Goal: Task Accomplishment & Management: Use online tool/utility

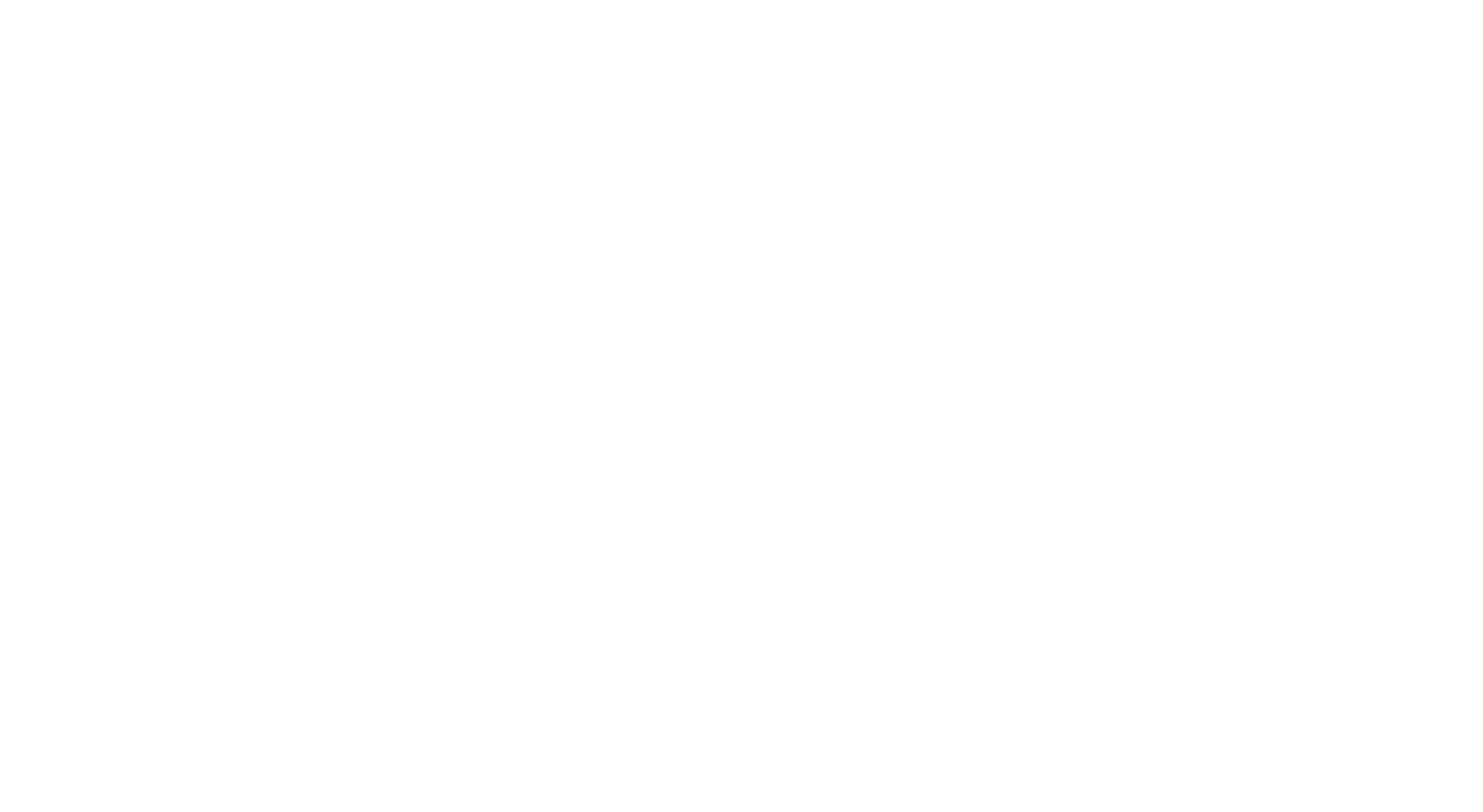
scroll to position [172, 0]
click at [1430, 214] on html "M Ontada YP Home Documentation Analytics Code automation Design system data Des…" at bounding box center [741, 406] width 1483 height 812
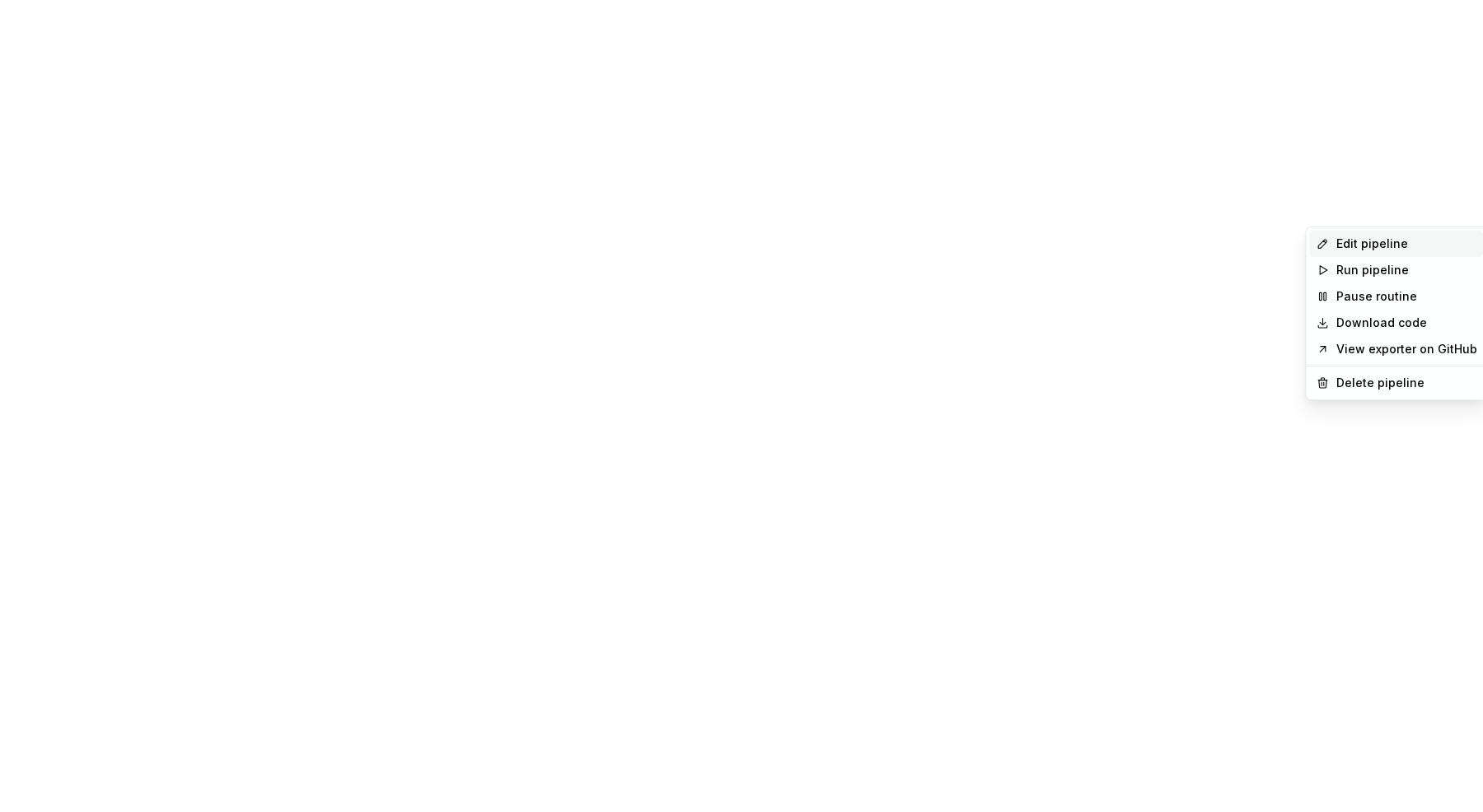
click at [1375, 248] on div "Edit pipeline" at bounding box center [1406, 244] width 141 height 17
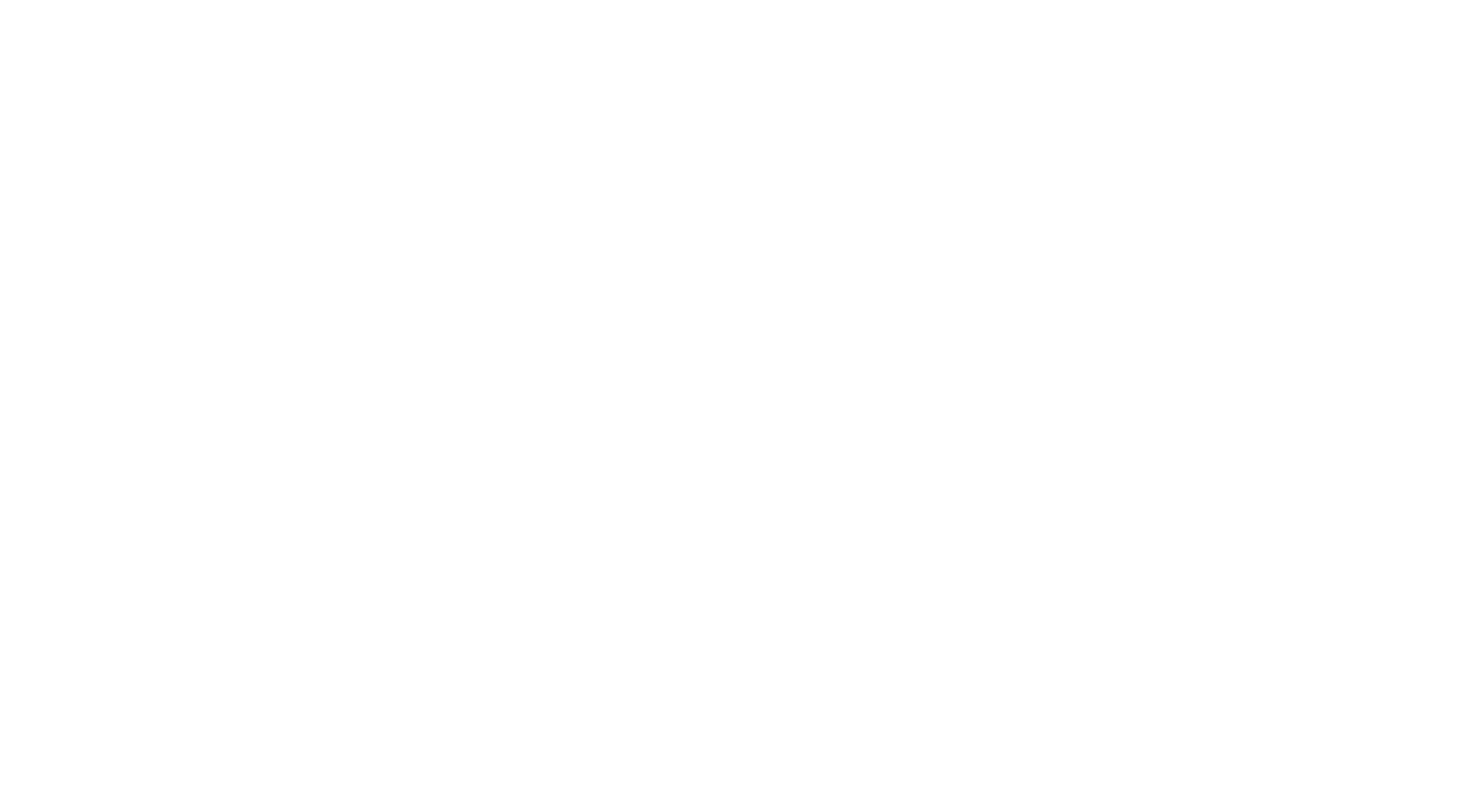
click at [443, 292] on html "**********" at bounding box center [741, 406] width 1483 height 812
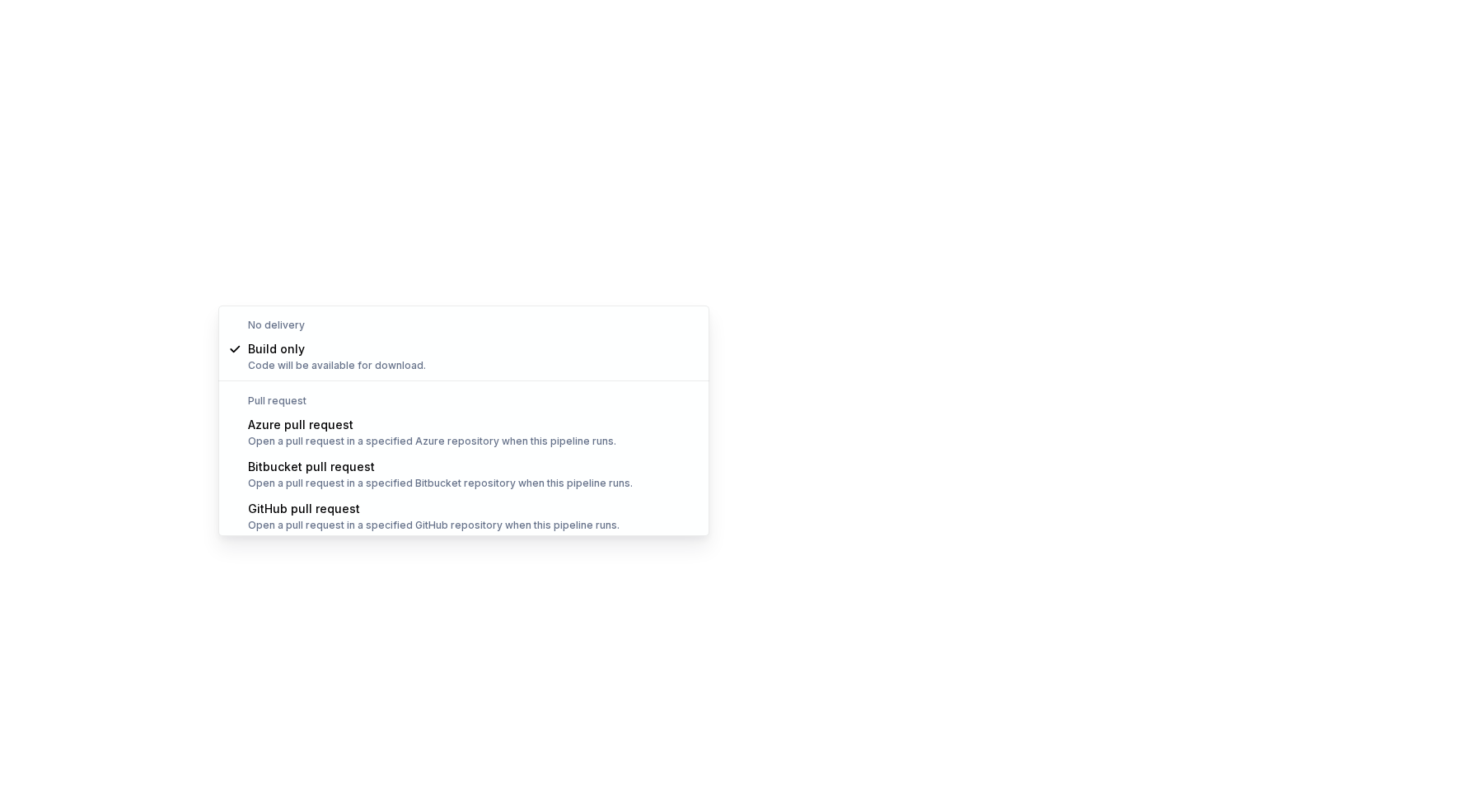
select select "******"
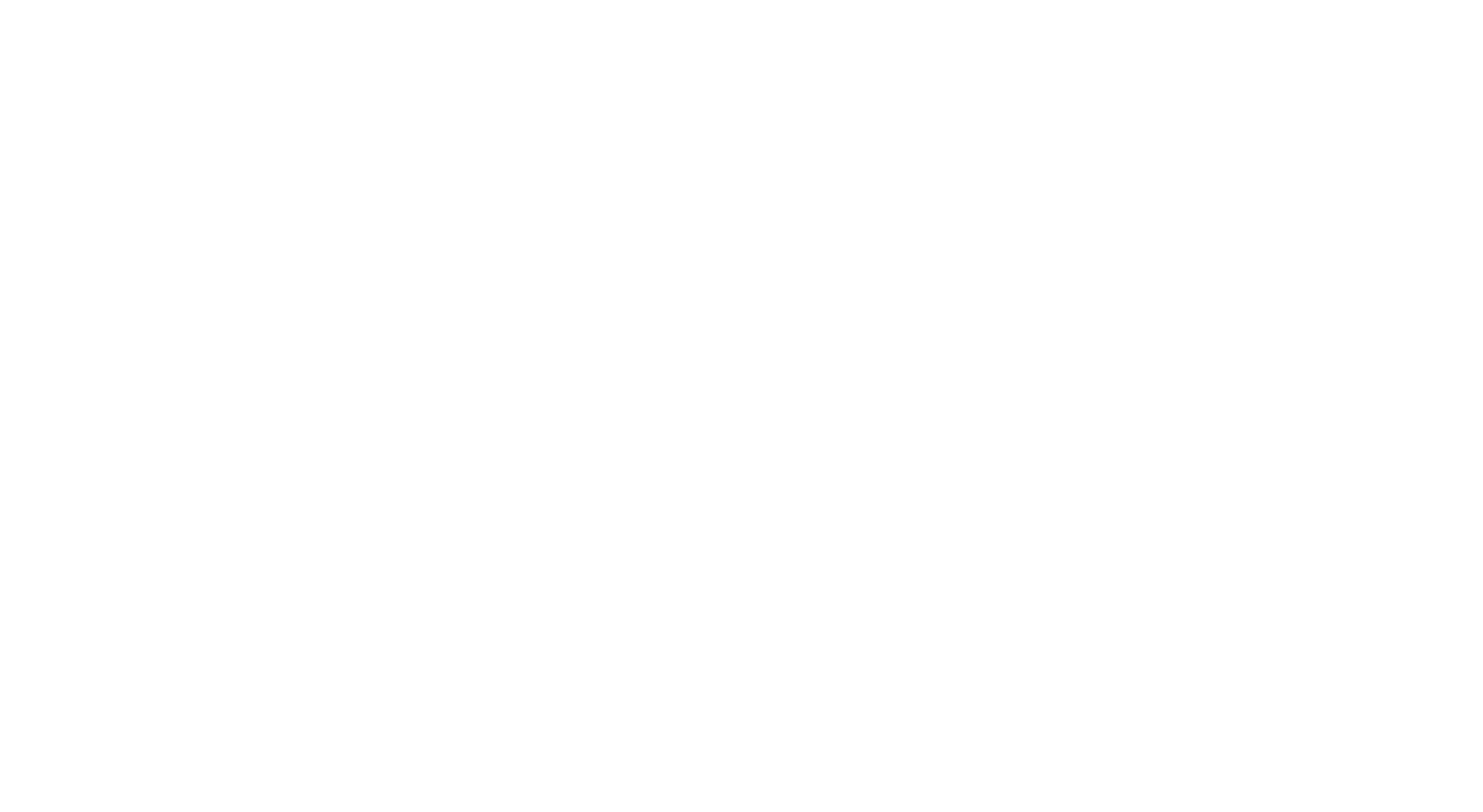
click at [619, 404] on html "**********" at bounding box center [741, 406] width 1483 height 812
click at [628, 442] on span "Connect GitHub account" at bounding box center [687, 440] width 168 height 17
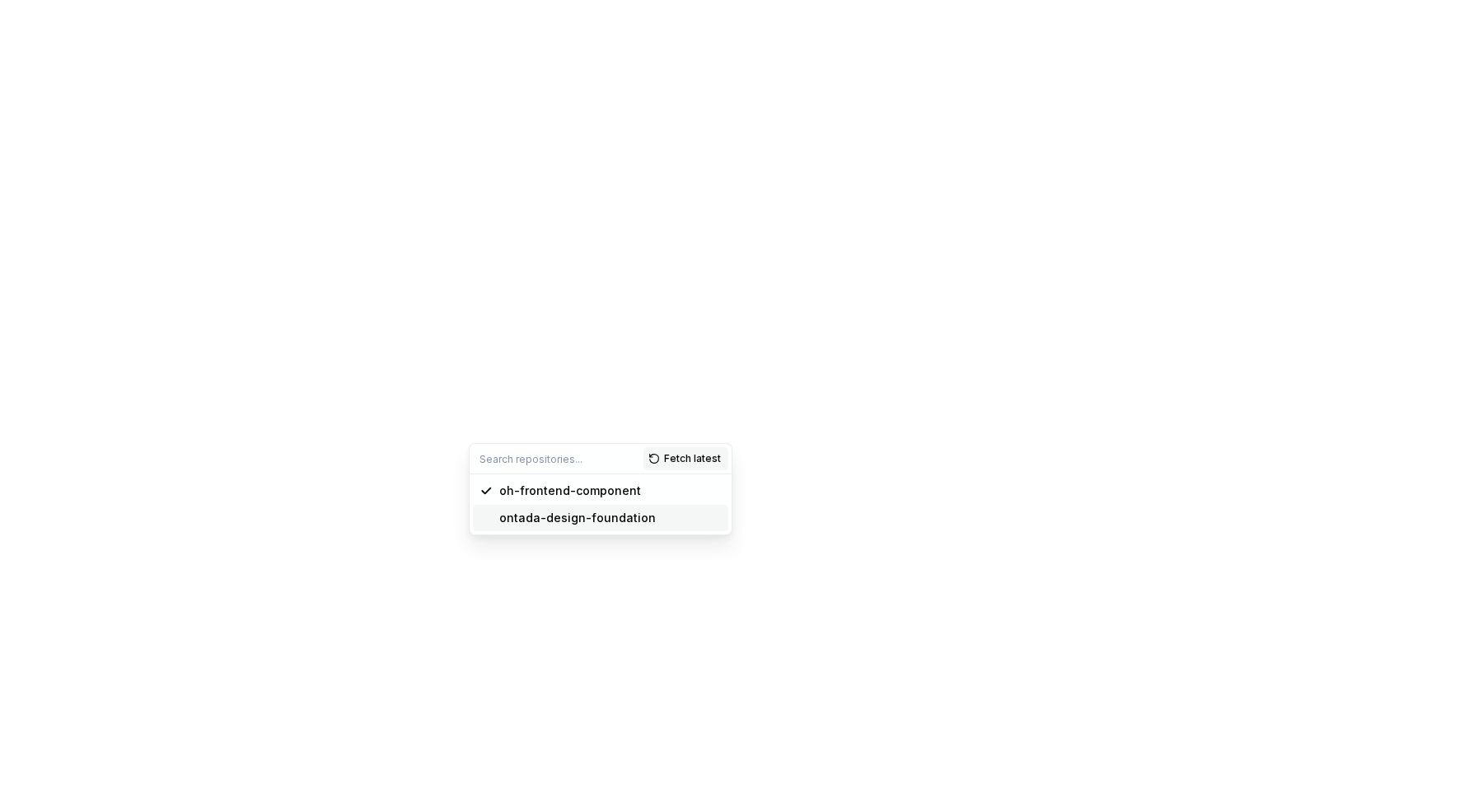
click at [526, 528] on span "ontada-design-foundation" at bounding box center [600, 518] width 255 height 26
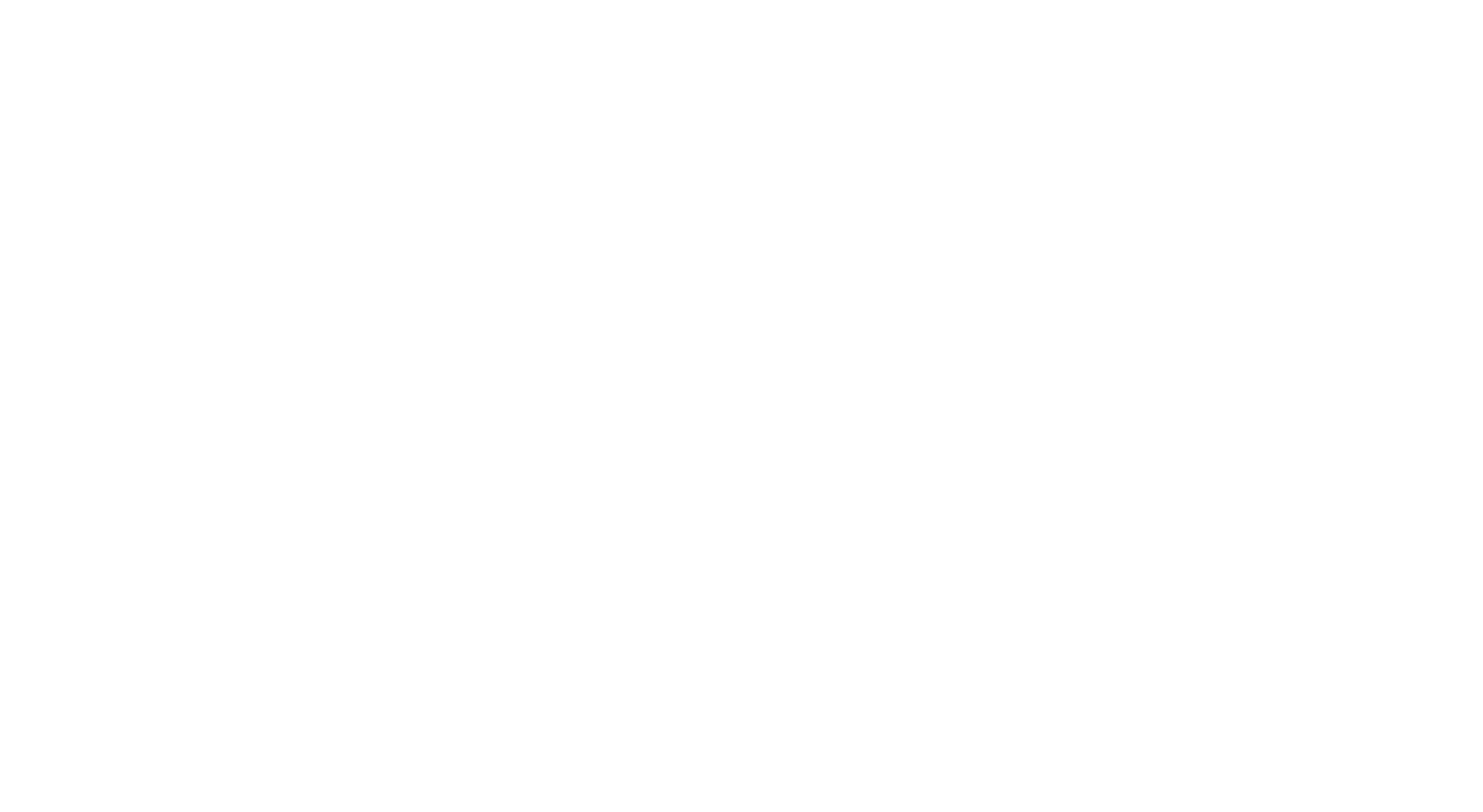
click at [630, 526] on span "Fetch latest" at bounding box center [655, 524] width 57 height 13
click at [421, 592] on span "supernova-token-sync" at bounding box center [522, 584] width 338 height 26
type input "supernova-token-sync"
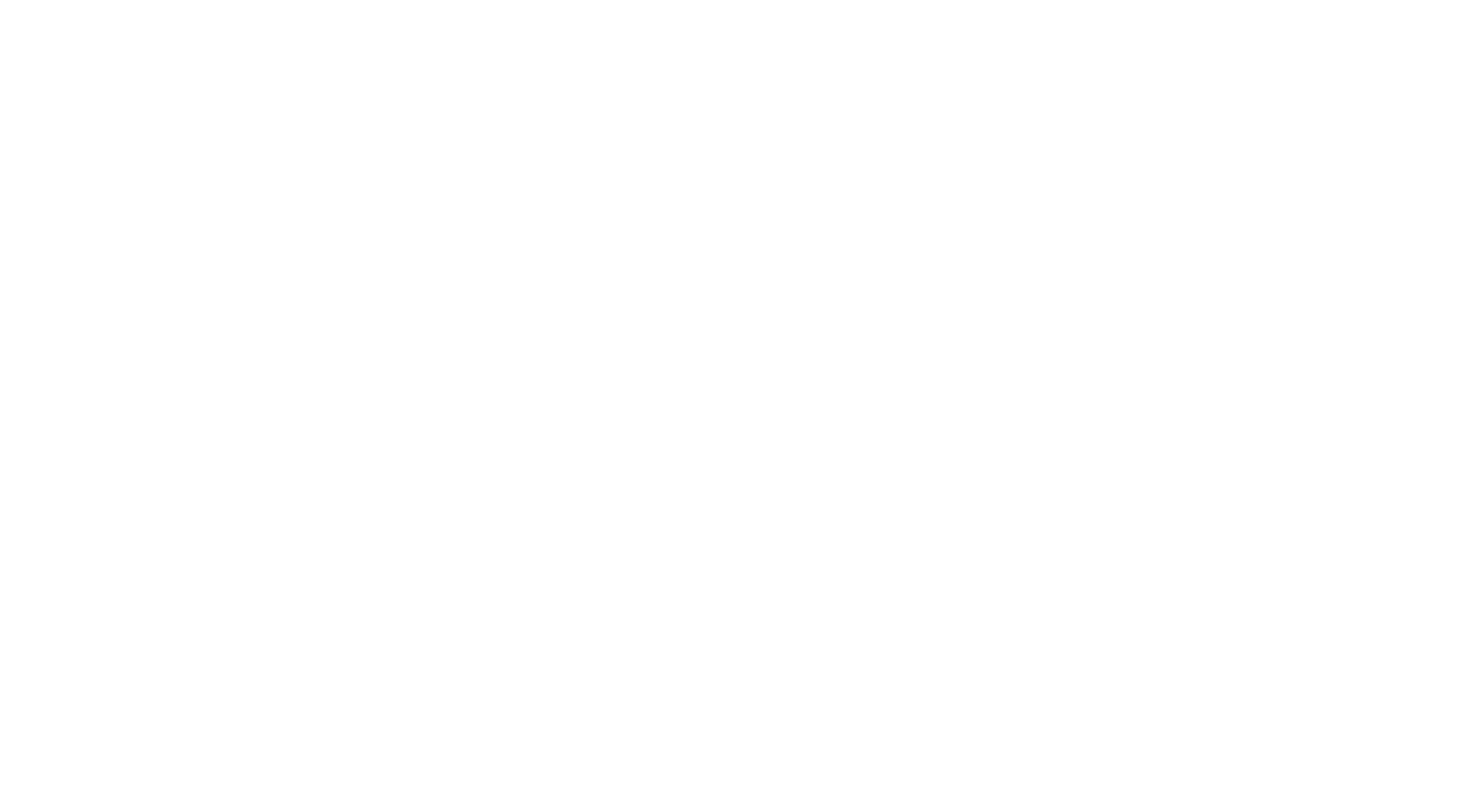
paste input "/src/design-foundation/tokens"
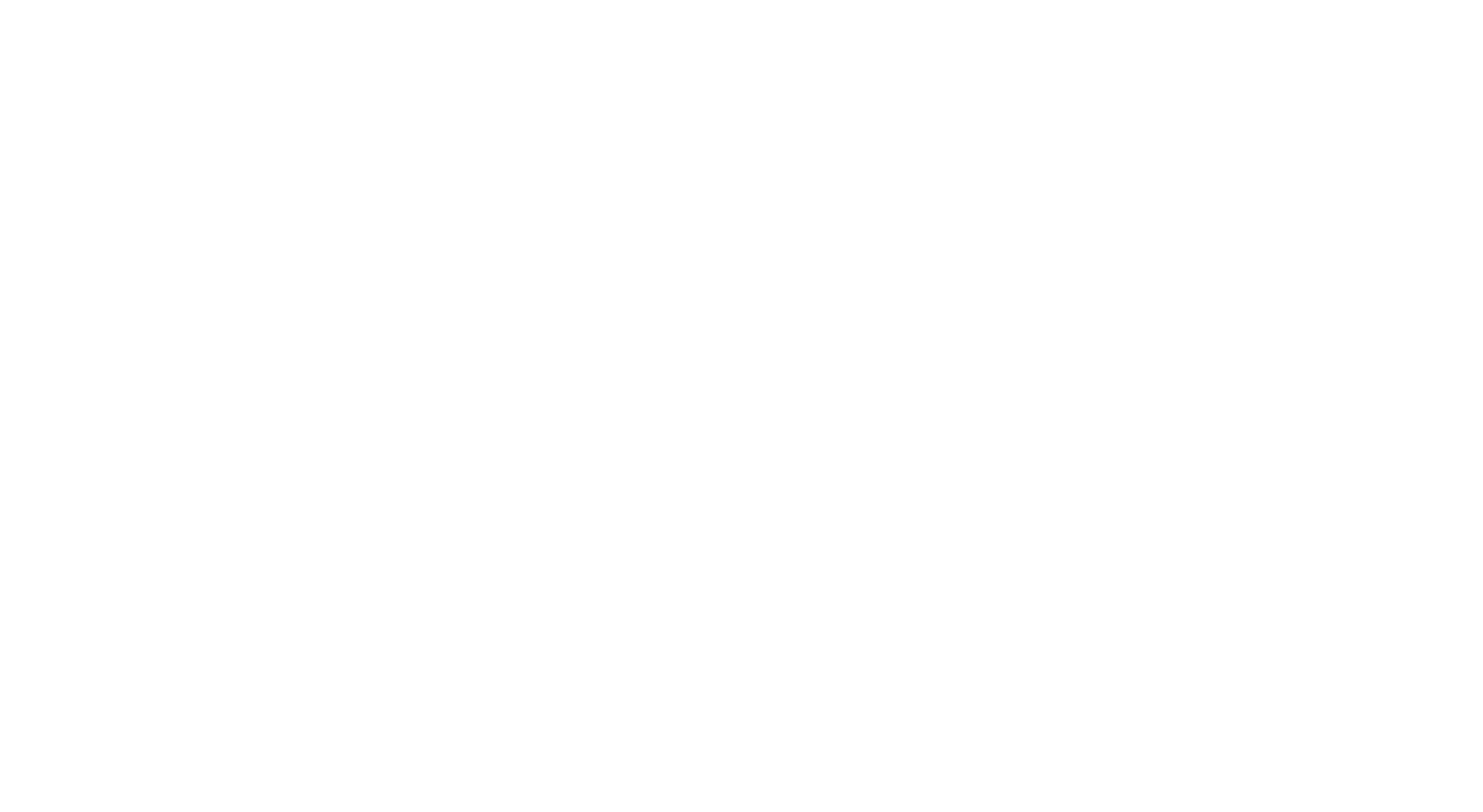
scroll to position [119, 0]
type input "src/design-foundation/tokens"
type textarea "*"
type textarea "S"
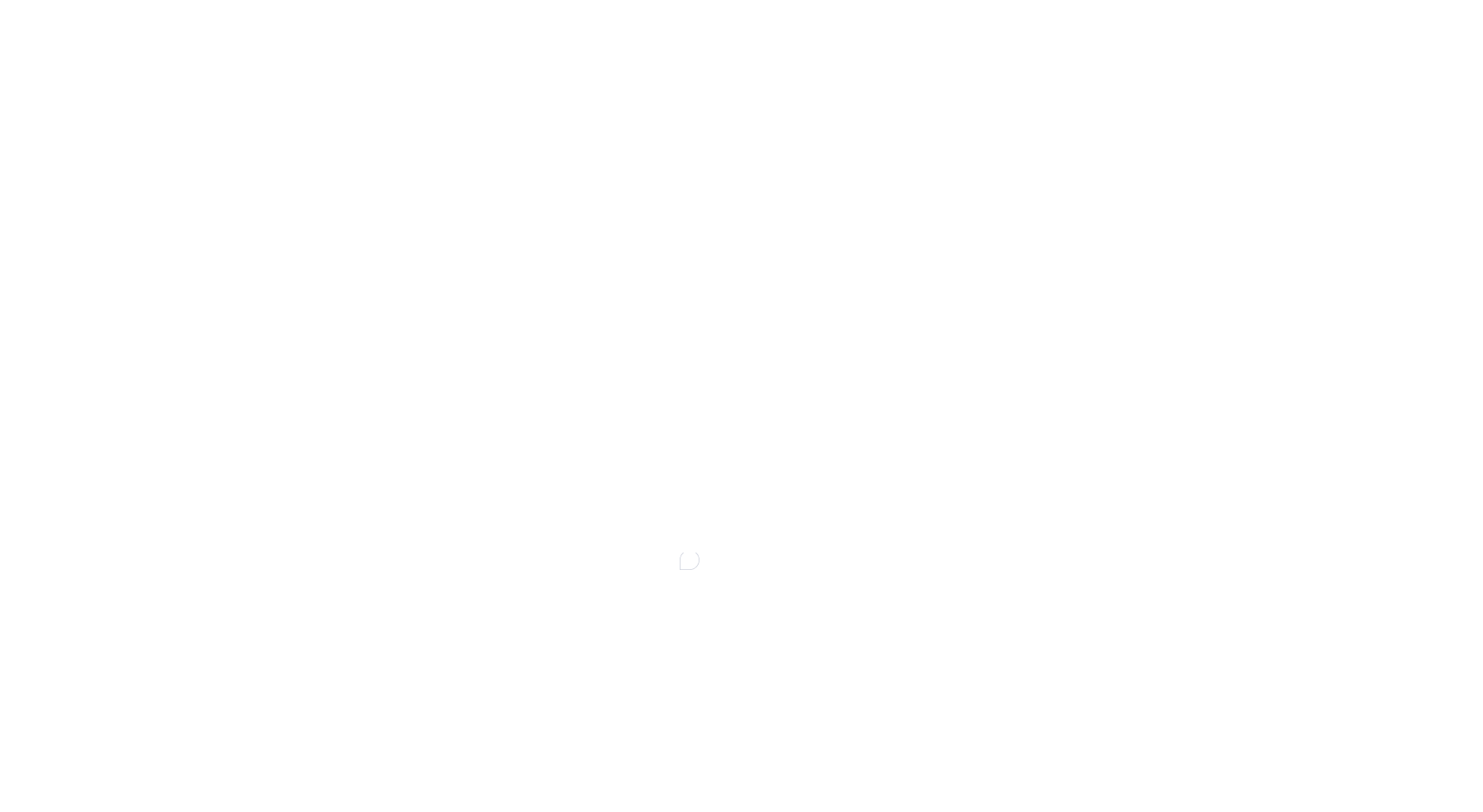
type textarea "*"
type textarea "SU"
type textarea "*"
type textarea "SUP"
type textarea "*"
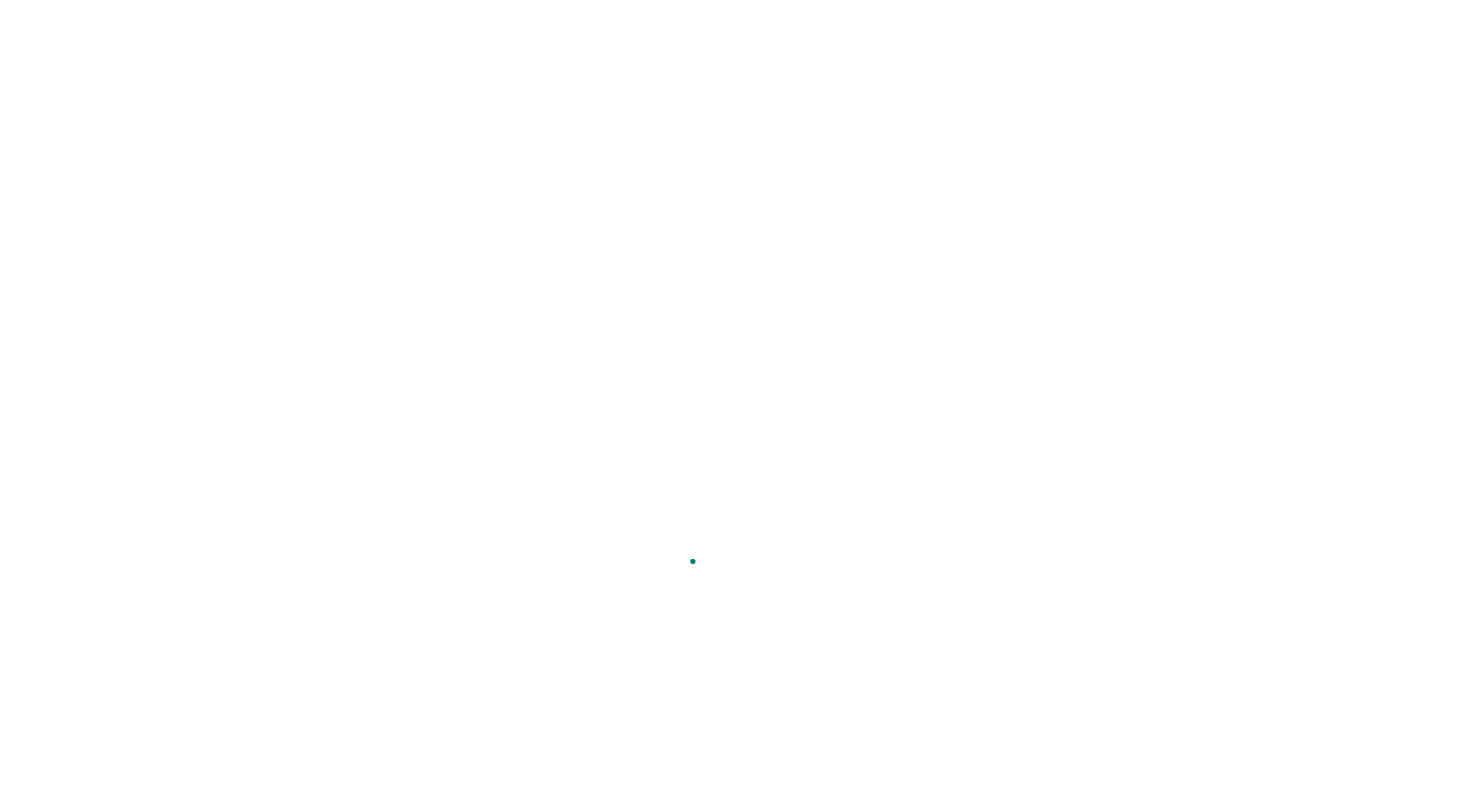
type textarea "SUPE"
type textarea "*"
type textarea "SUPER"
type textarea "*"
type textarea "SUPERN"
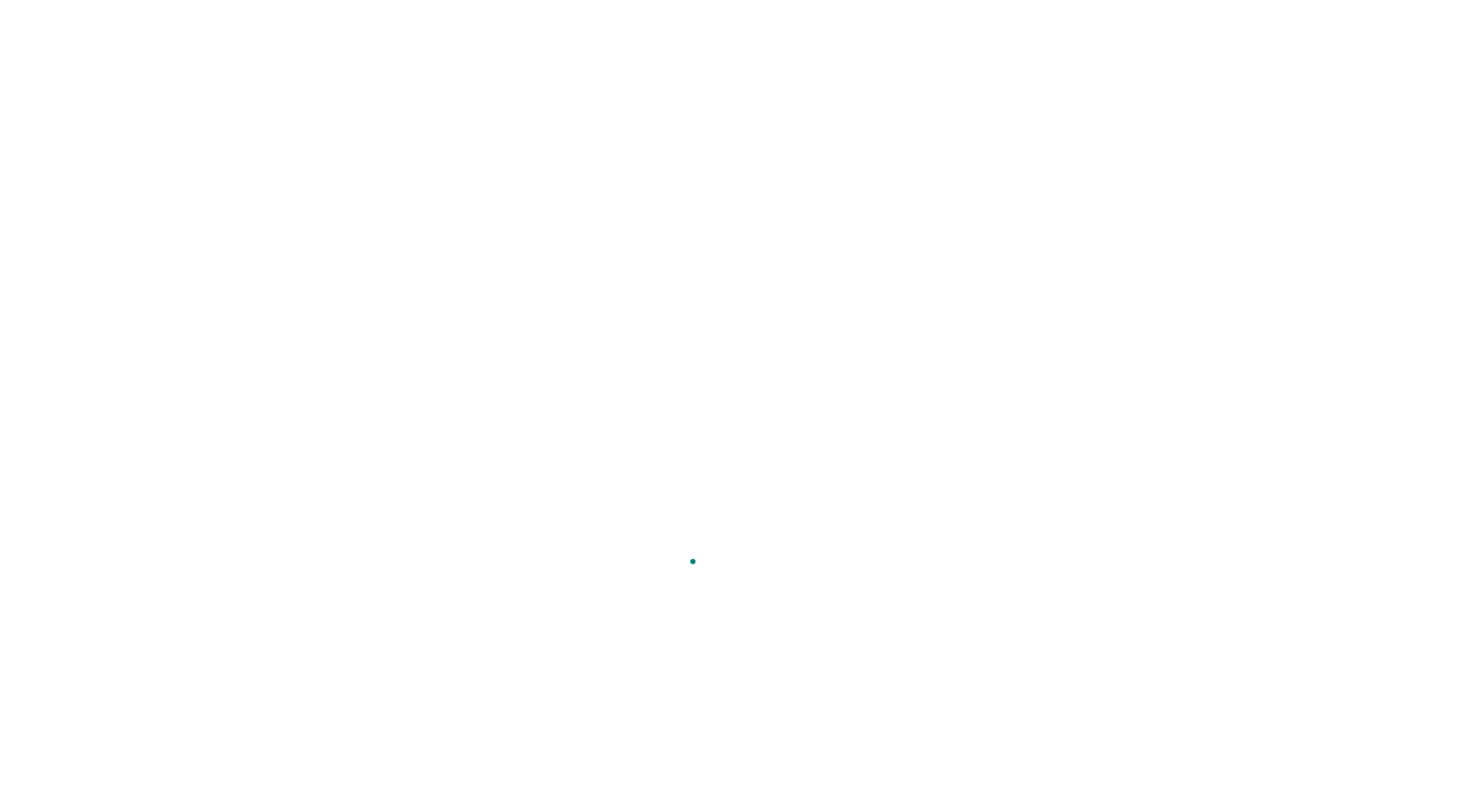
type textarea "*"
type textarea "SUPERNOV"
type textarea "*"
type textarea "SUPERNOVA"
type textarea "*"
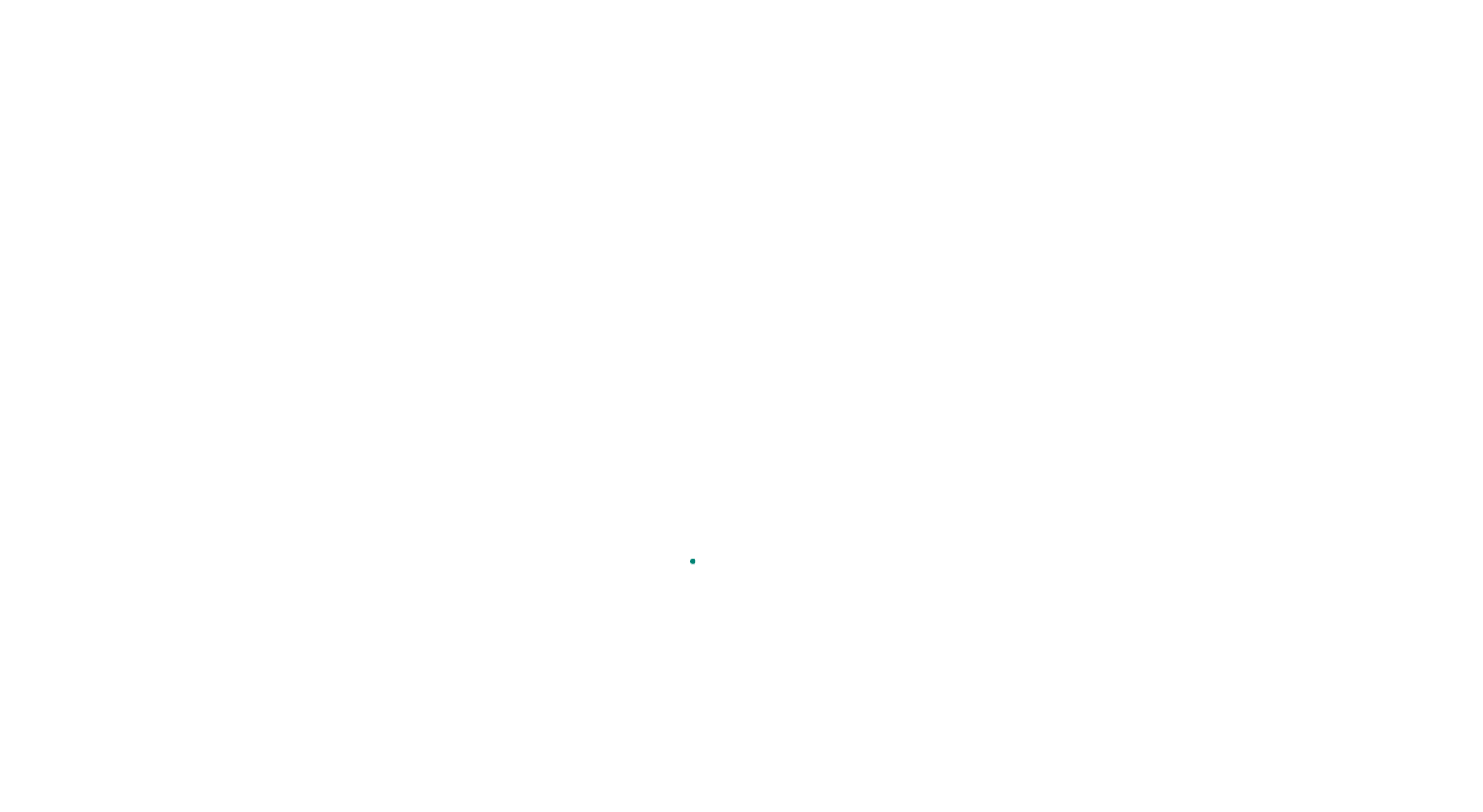
type textarea "SUPERNOVA"
type textarea "*"
type textarea "SUPERNOVA T"
type textarea "*"
type textarea "SUPERNOVA TO"
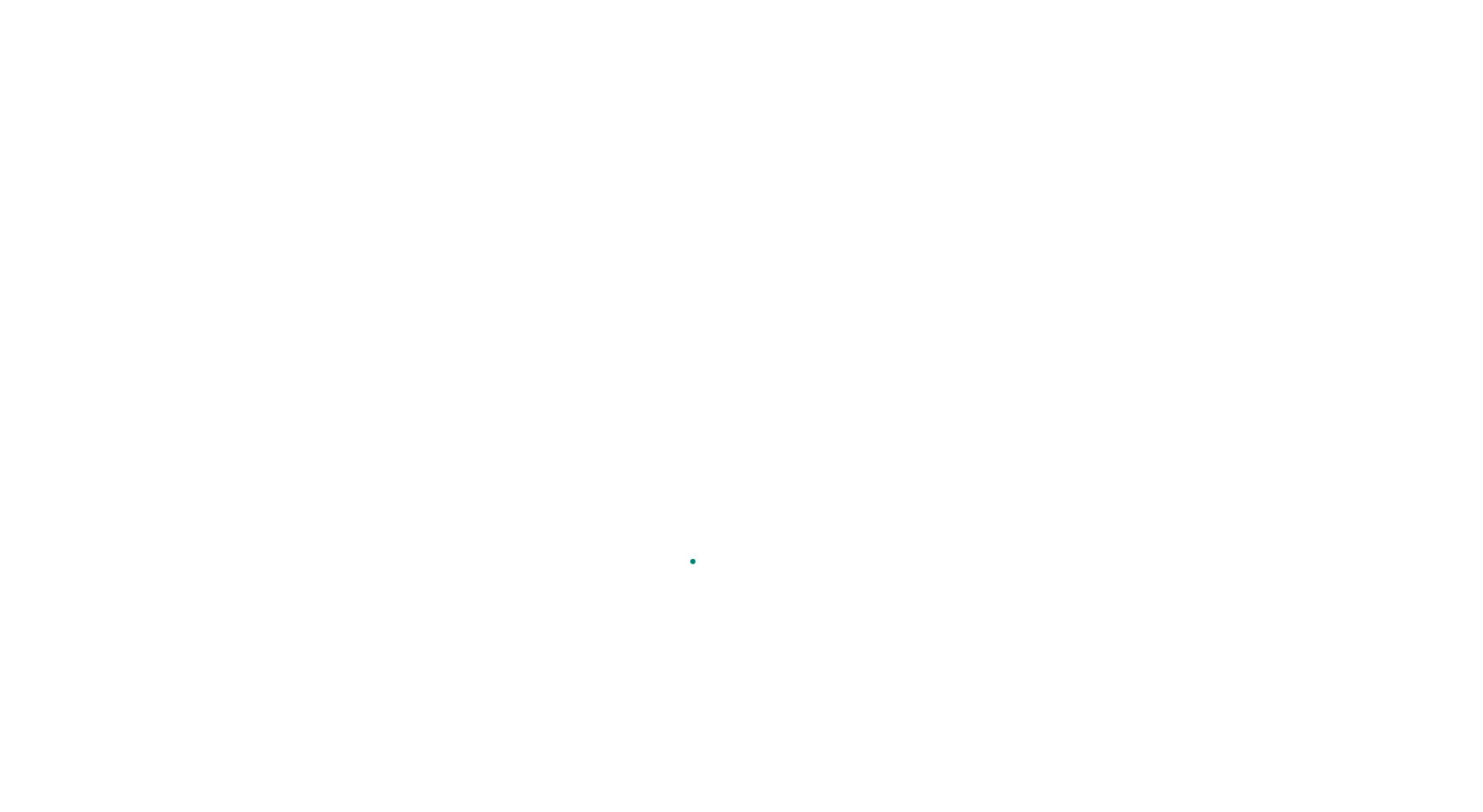
type textarea "*"
type textarea "SUPERNOVA TOK"
type textarea "*"
type textarea "SUPERNOVA TOKE"
type textarea "*"
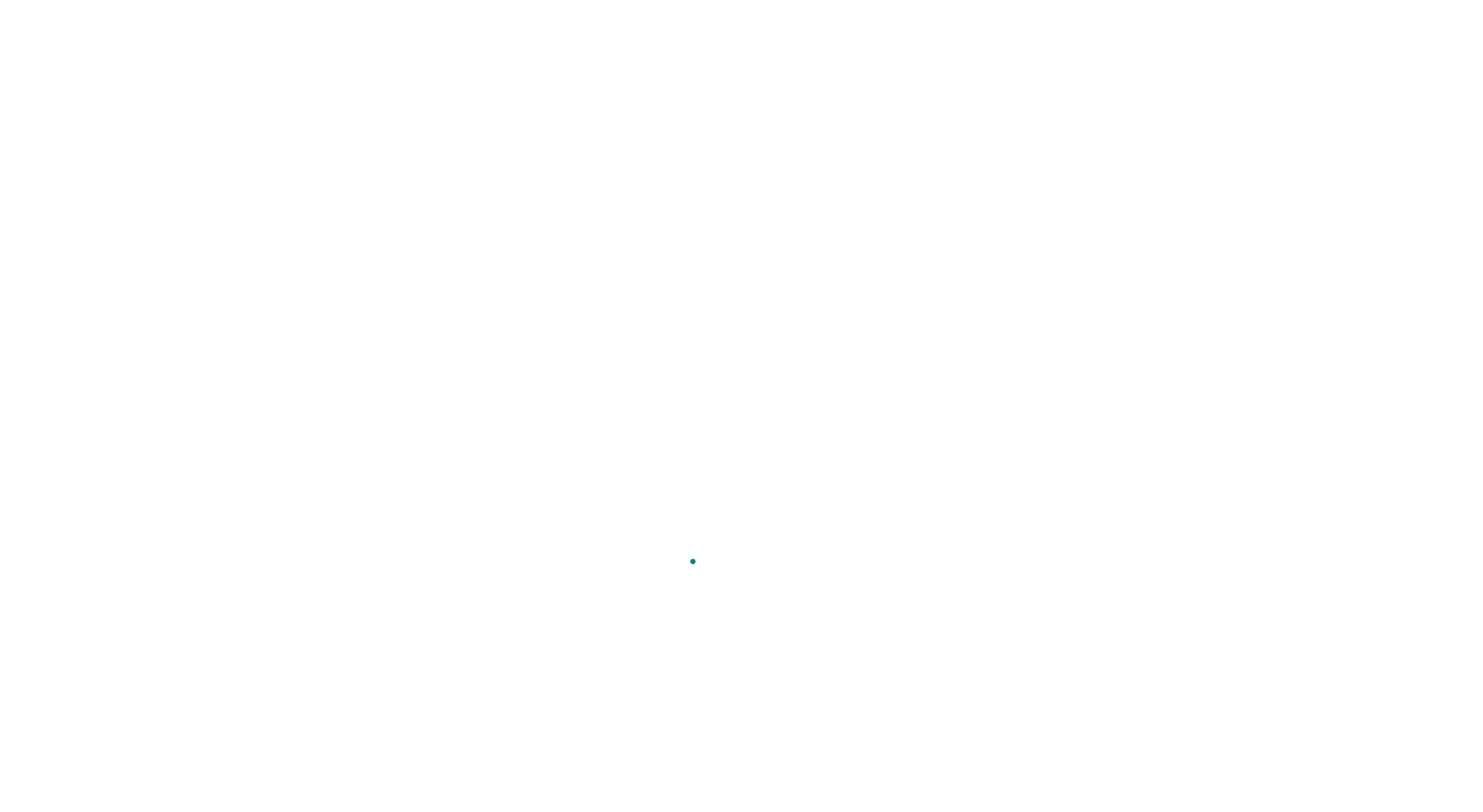
type textarea "SUPERNOVA TOKEN"
type textarea "*"
type textarea "SUPERNOVA TOKEN U"
type textarea "*"
type textarea "SUPERNOVA TOKEN UP"
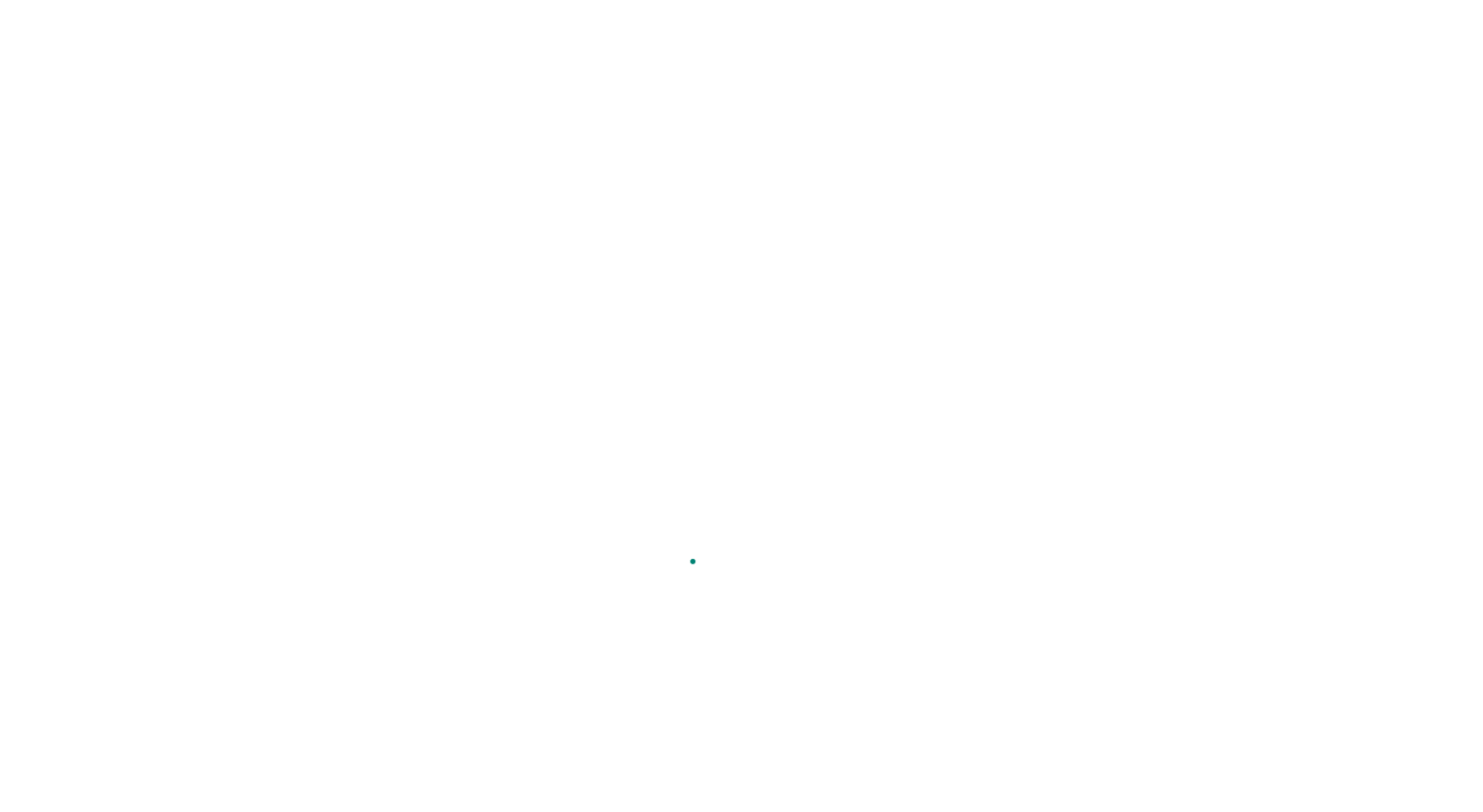
type textarea "*"
type textarea "SUPERNOVA TOKEN UPD"
type textarea "*"
type textarea "SUPERNOVA TOKEN UPDA"
type textarea "*"
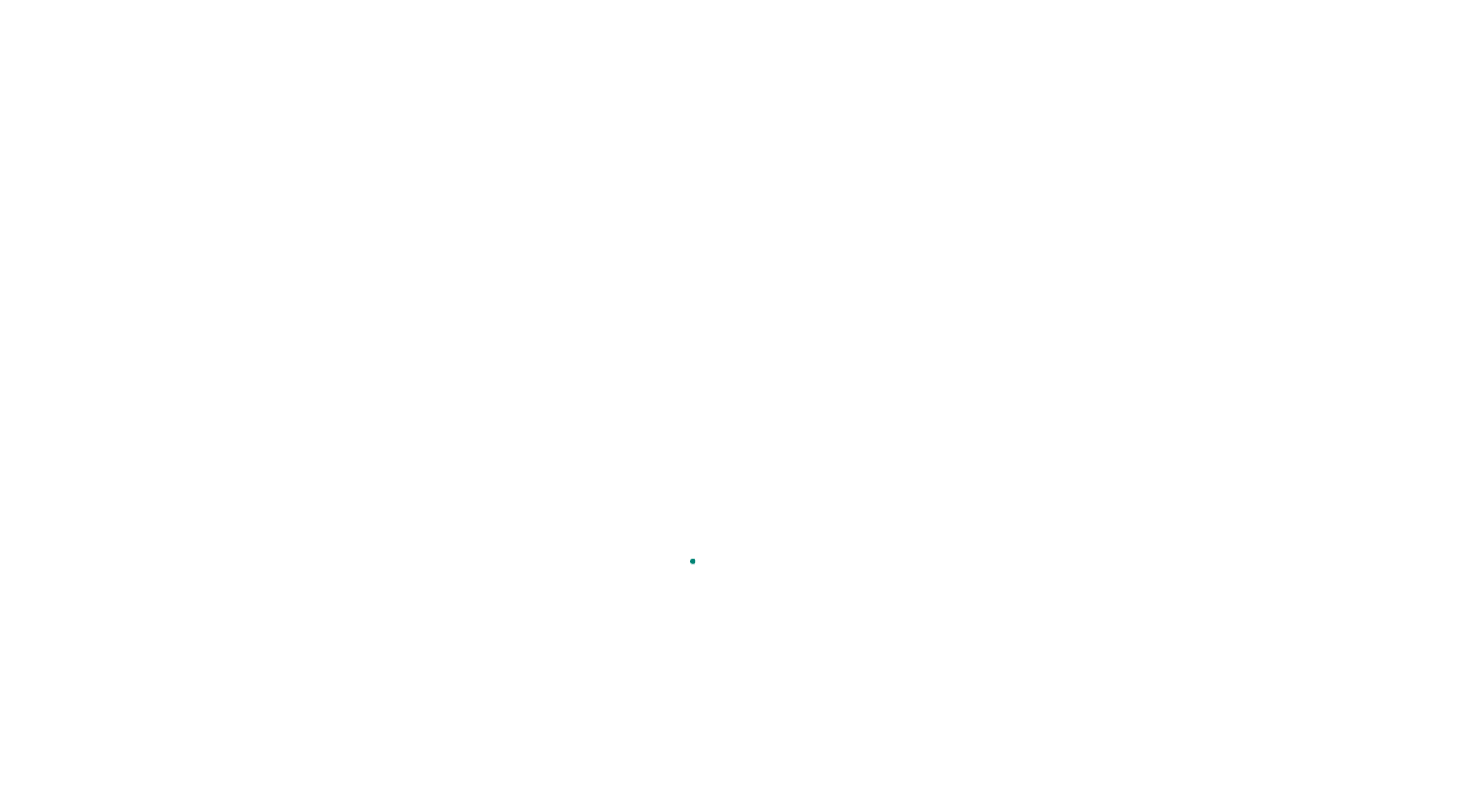
type textarea "SUPERNOVA TOKEN UPDAT"
type textarea "*"
type textarea "SUPERNOVA TOKEN UPDATE"
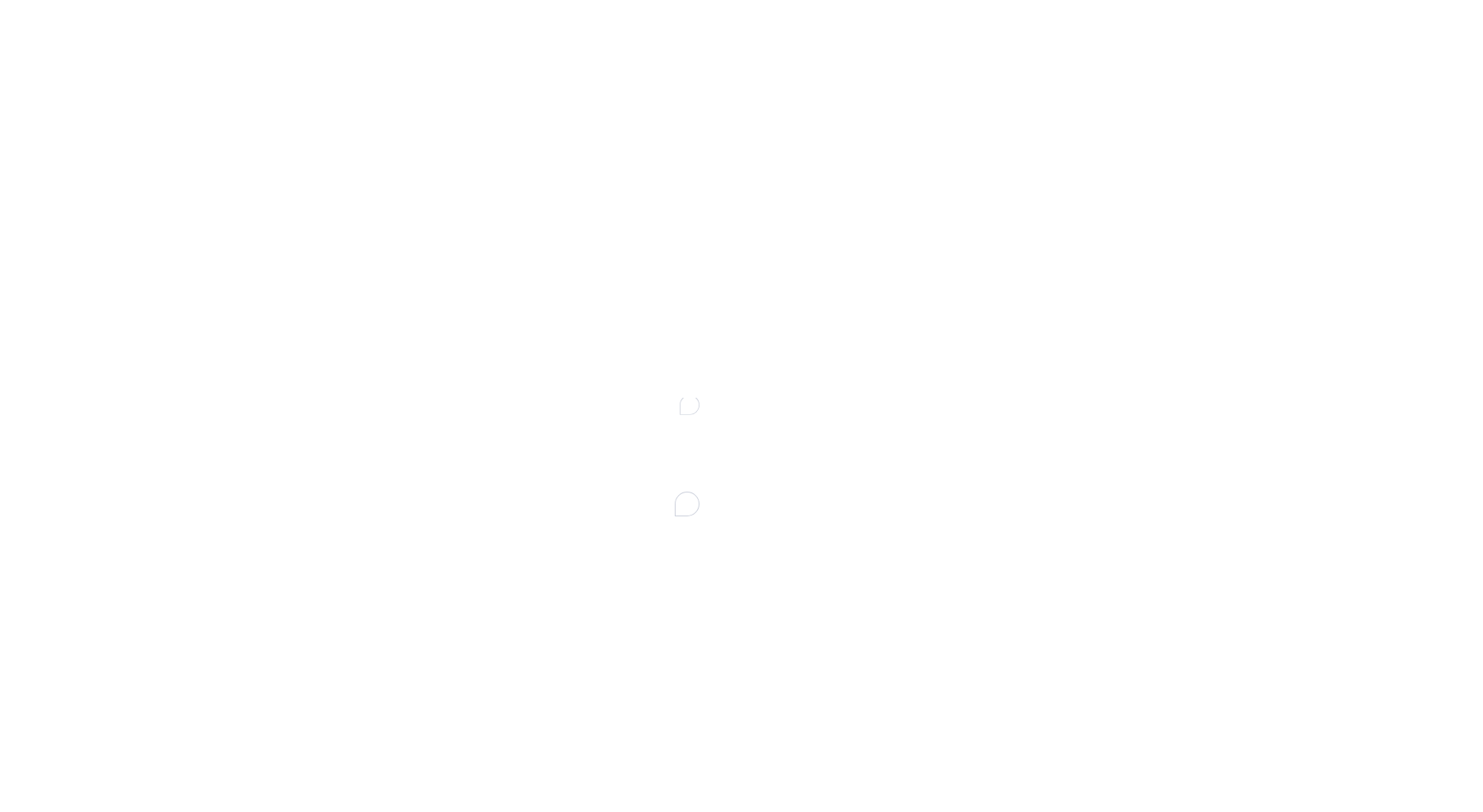
scroll to position [0, 0]
type textarea "T"
type textarea "*"
type textarea "Tok"
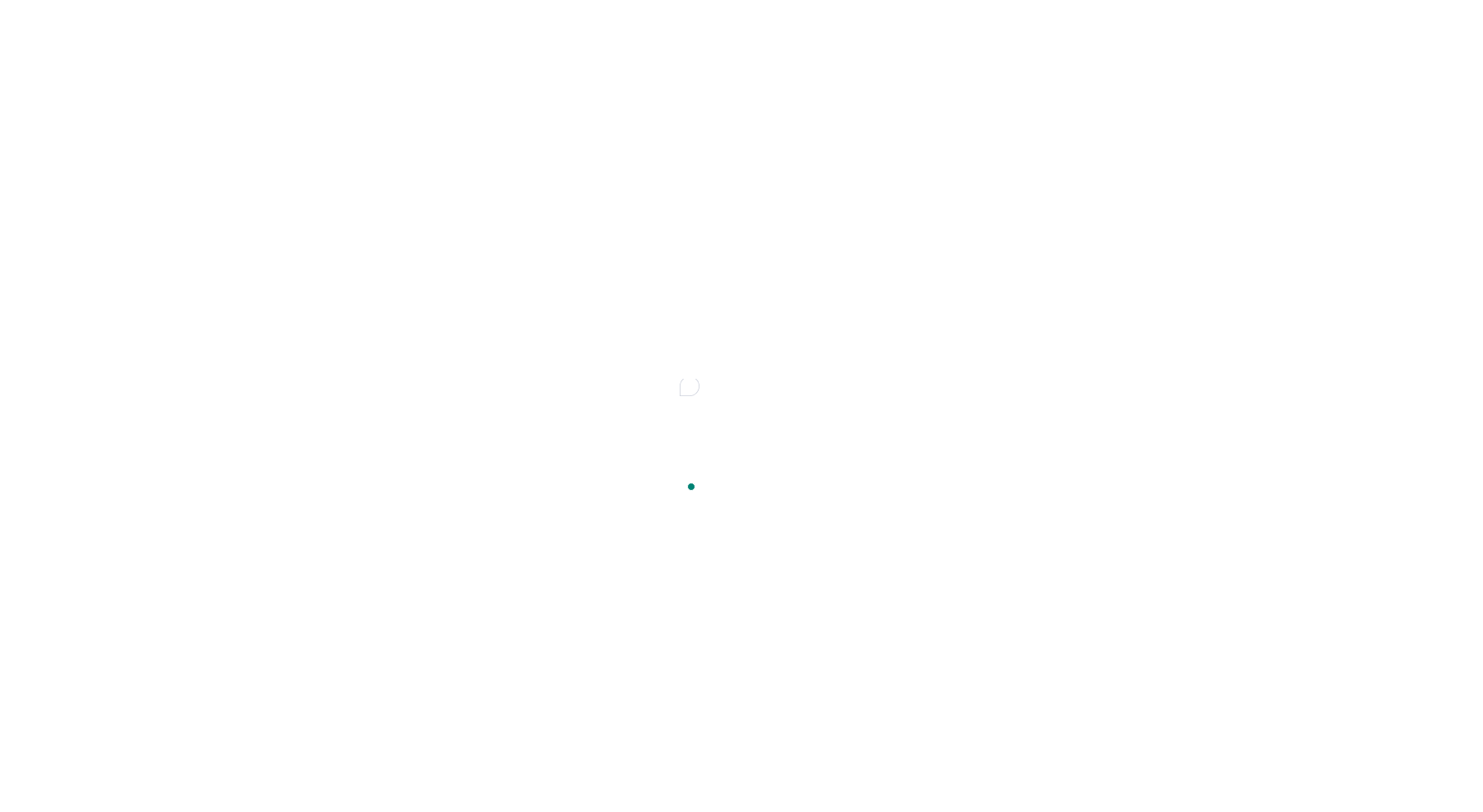
type textarea "*"
type textarea "Toke"
type textarea "*"
type textarea "Token"
type textarea "*"
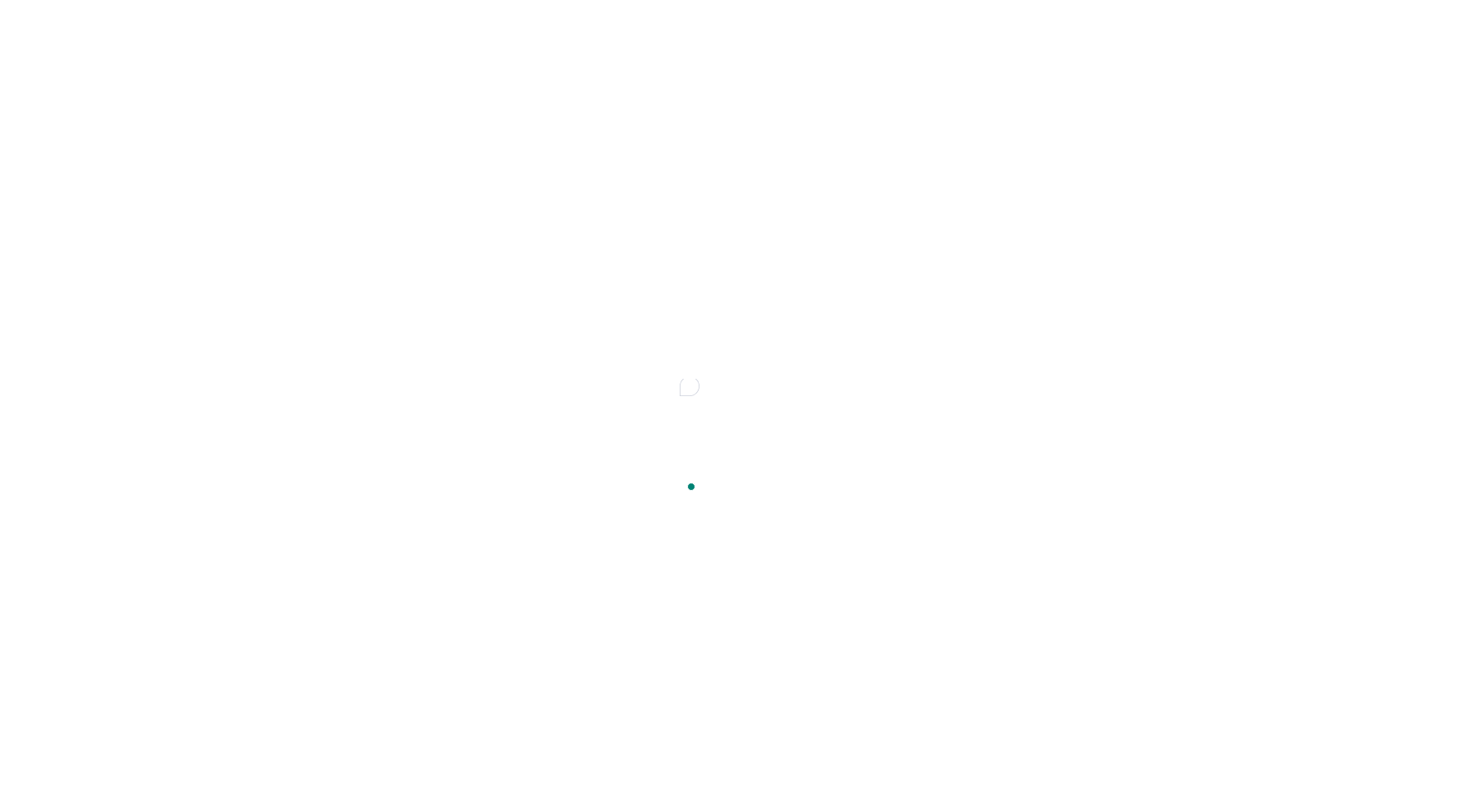
type textarea "Tokens"
type textarea "*"
type textarea "Tokens"
type textarea "*"
type textarea "Tokens u"
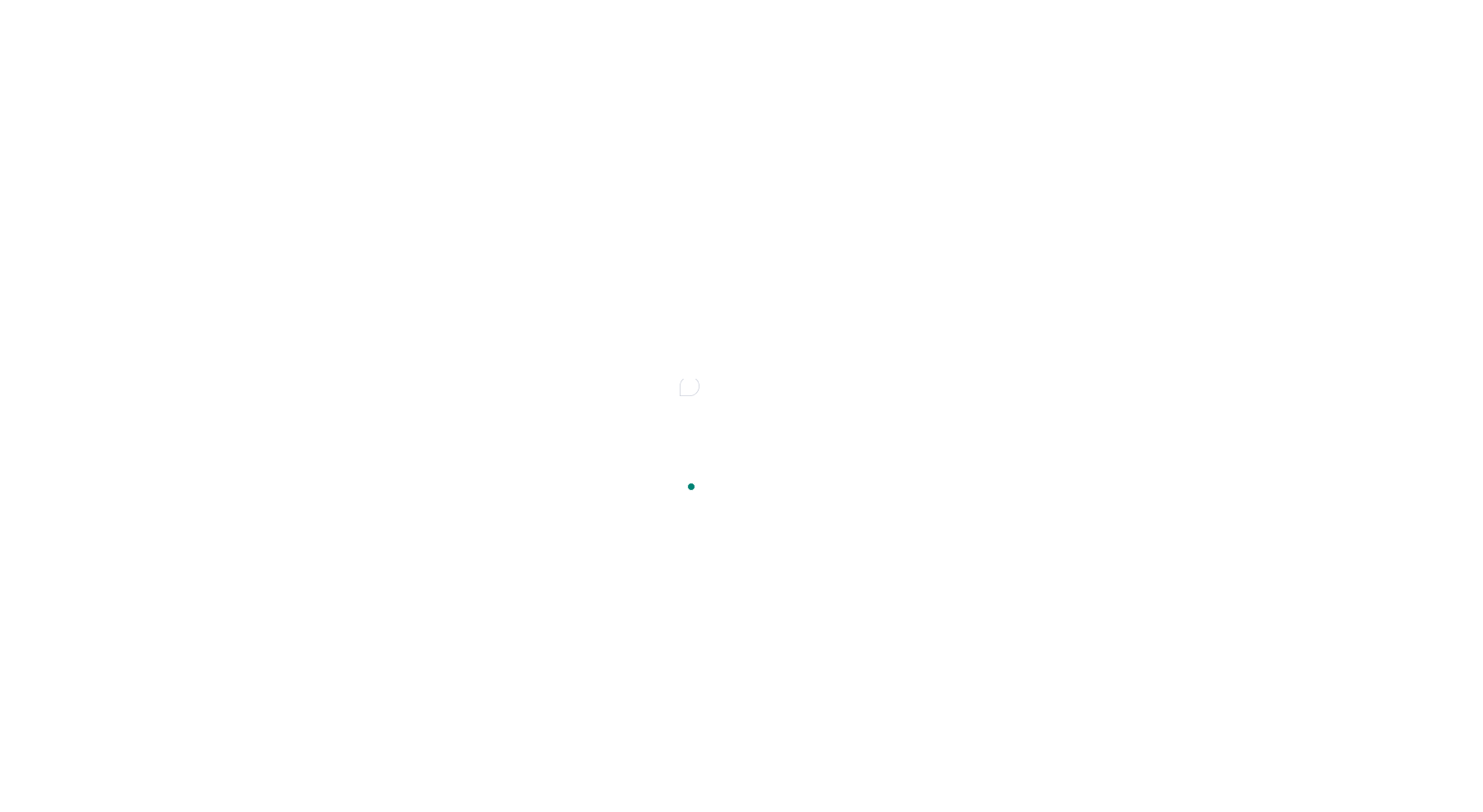
type textarea "*"
type textarea "Tokens up"
type textarea "*"
type textarea "Tokens upd"
type textarea "*"
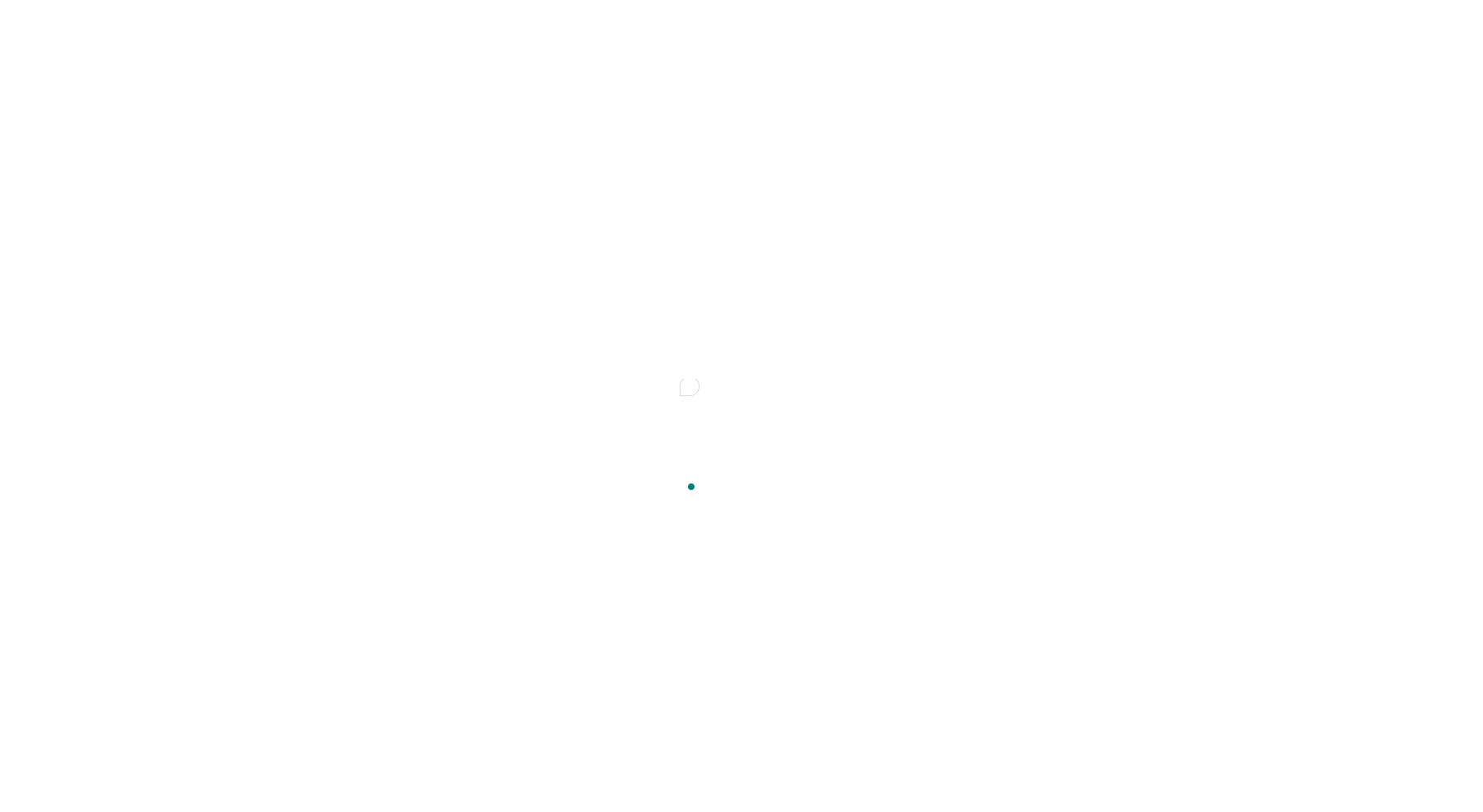
type textarea "Tokens upda"
type textarea "*"
type textarea "Tokens update"
type textarea "*"
type textarea "Tokens updated"
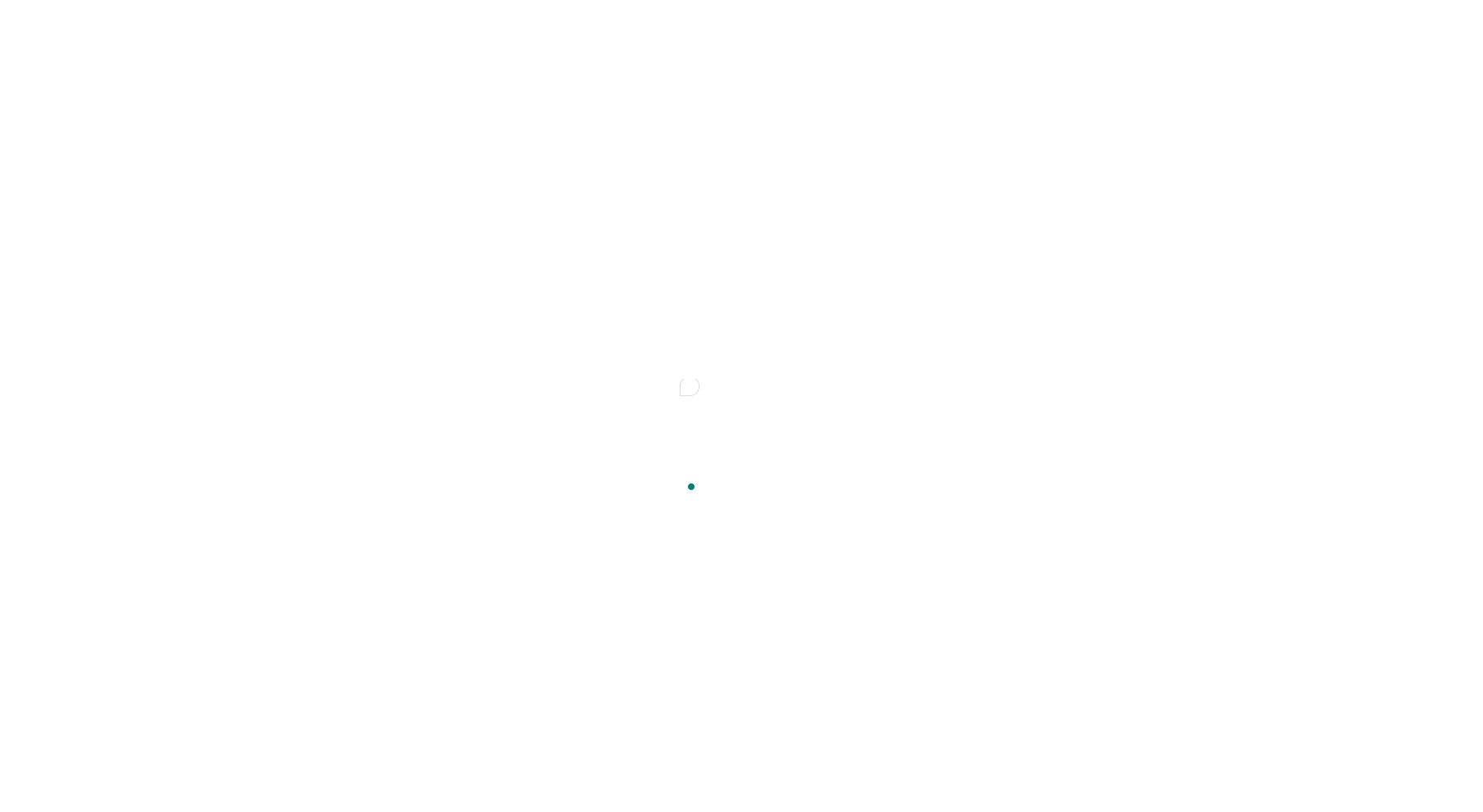
type textarea "*"
type textarea "Tokens updated"
type textarea "*"
type textarea "Tokens updated f"
type textarea "*"
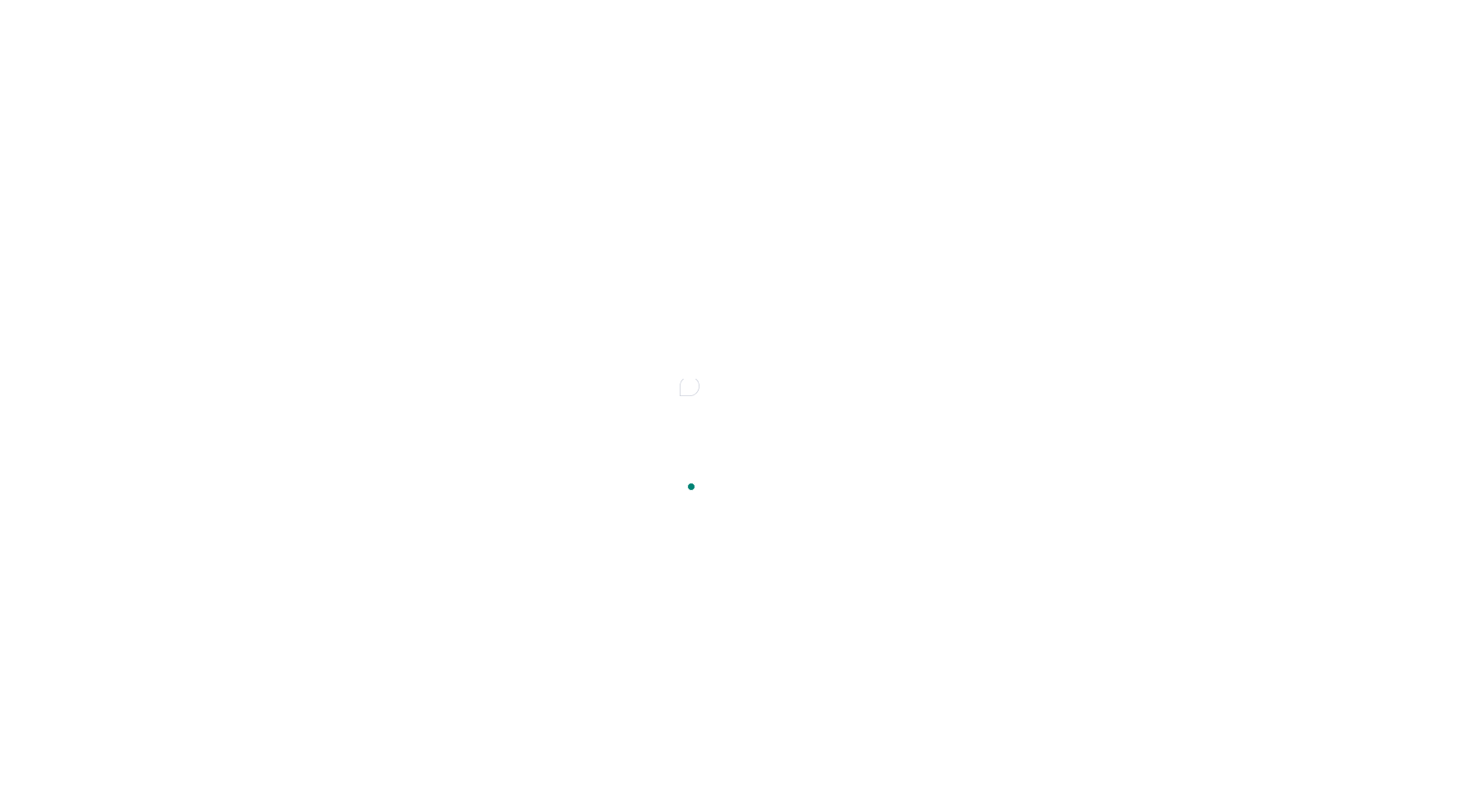
type textarea "Tokens updated fr"
type textarea "*"
type textarea "Tokens updated from"
type textarea "*"
type textarea "Tokens updated from"
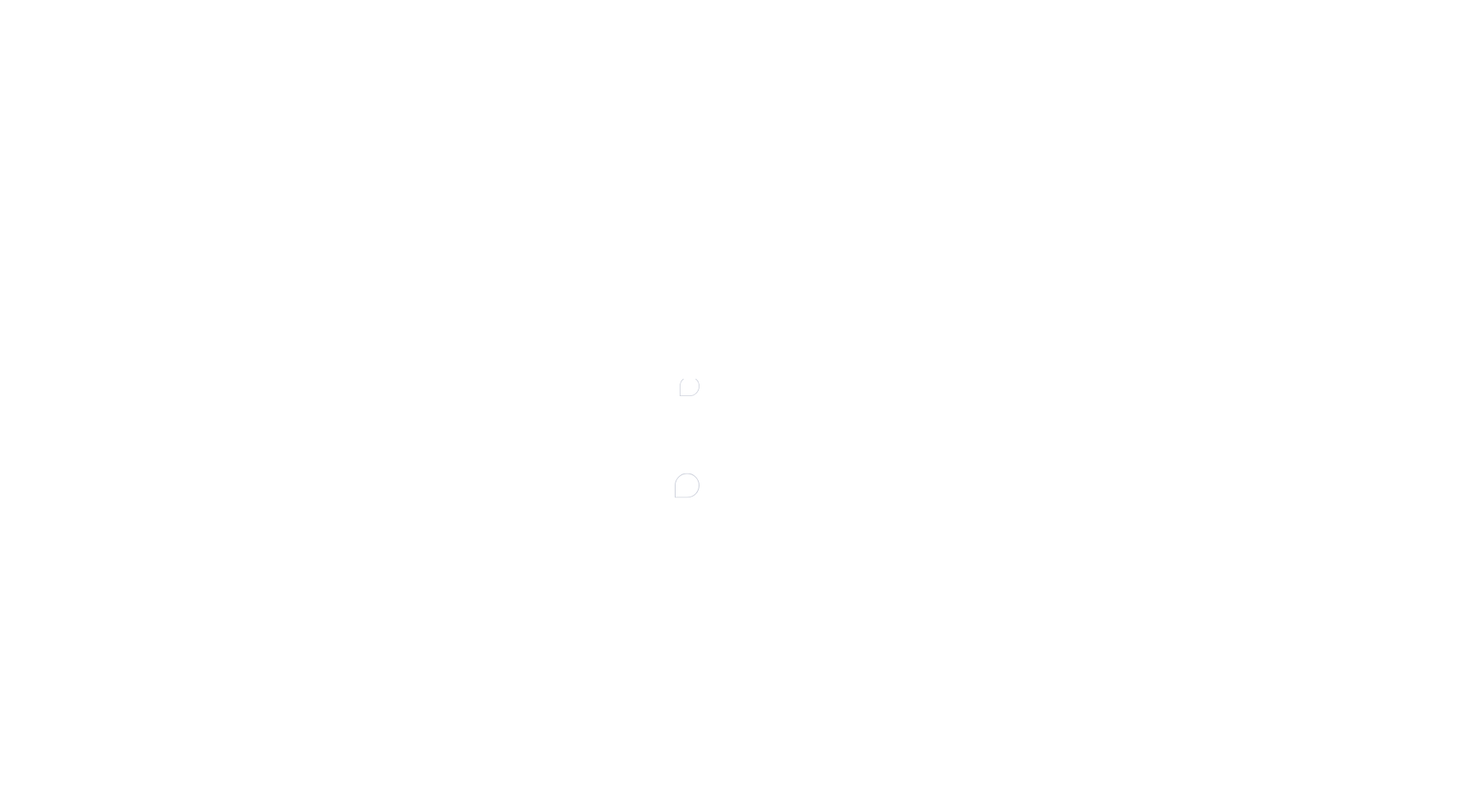
type textarea "*"
type textarea "Tokens updated from s"
type textarea "*"
type textarea "Tokens updated from su"
type textarea "*"
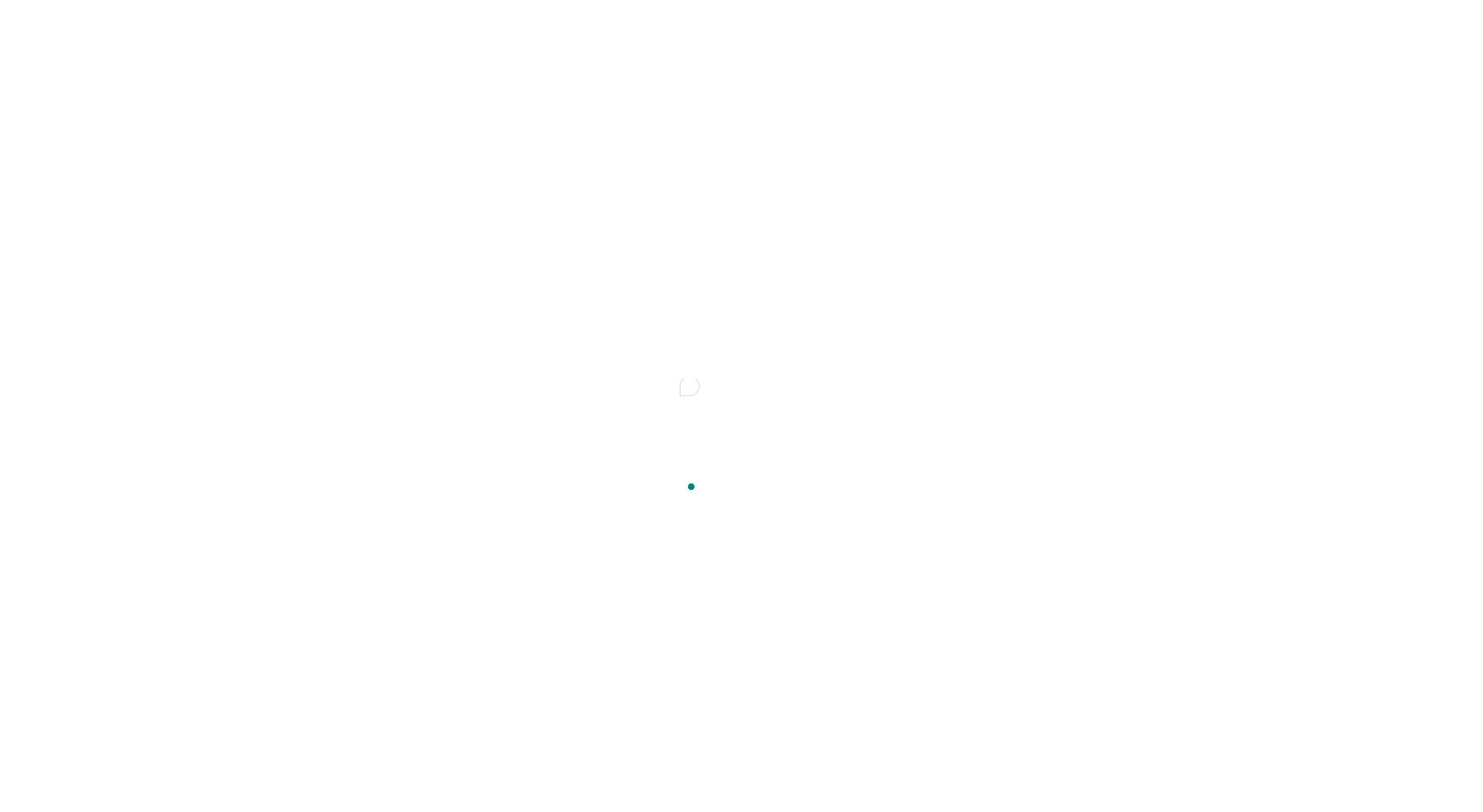
type textarea "Tokens updated from sup"
type textarea "*"
type textarea "Tokens updated from supe"
type textarea "*"
type textarea "Tokens updated from super"
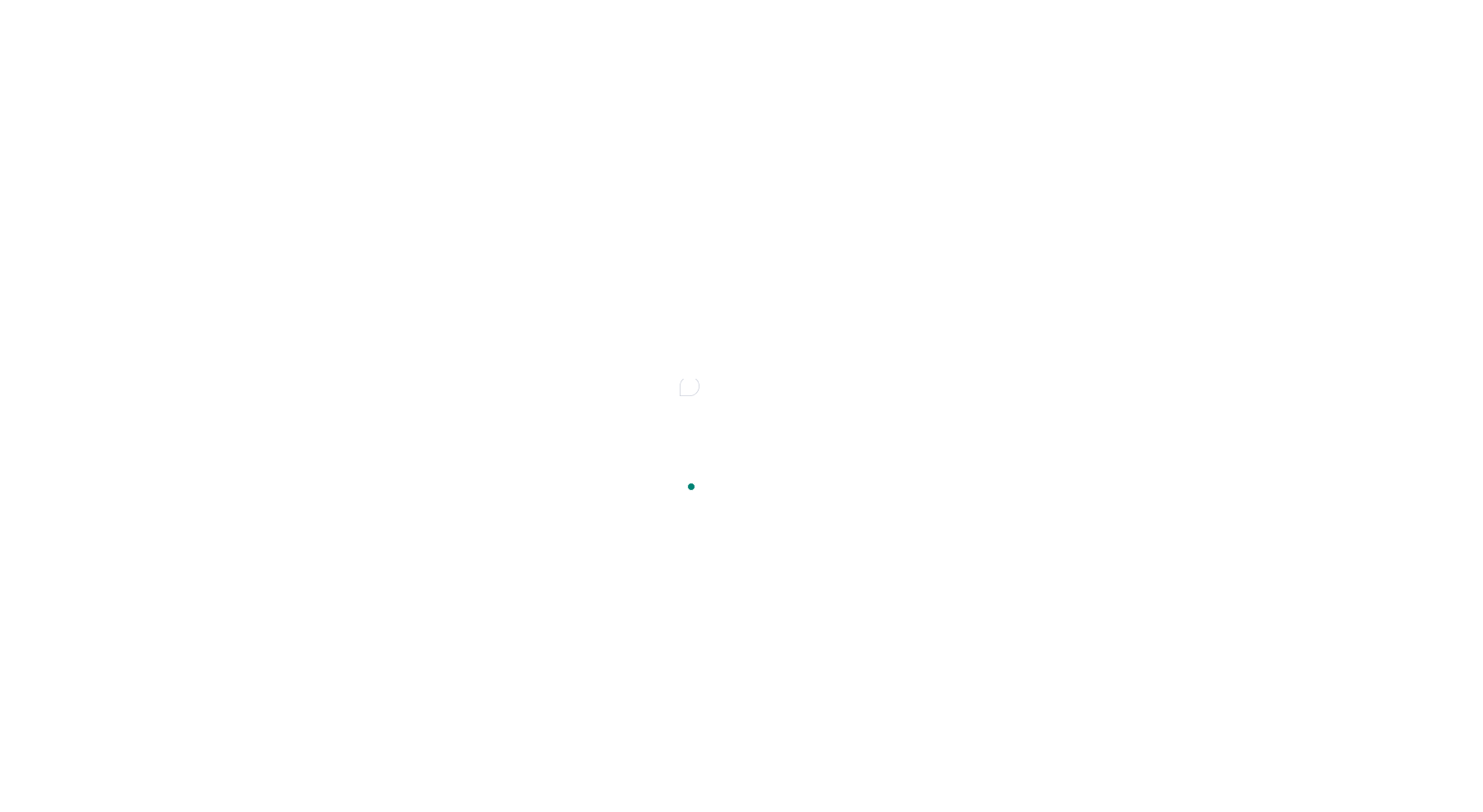
type textarea "*"
type textarea "Tokens updated from supern"
type textarea "*"
type textarea "Tokens updated from supernov"
type textarea "*"
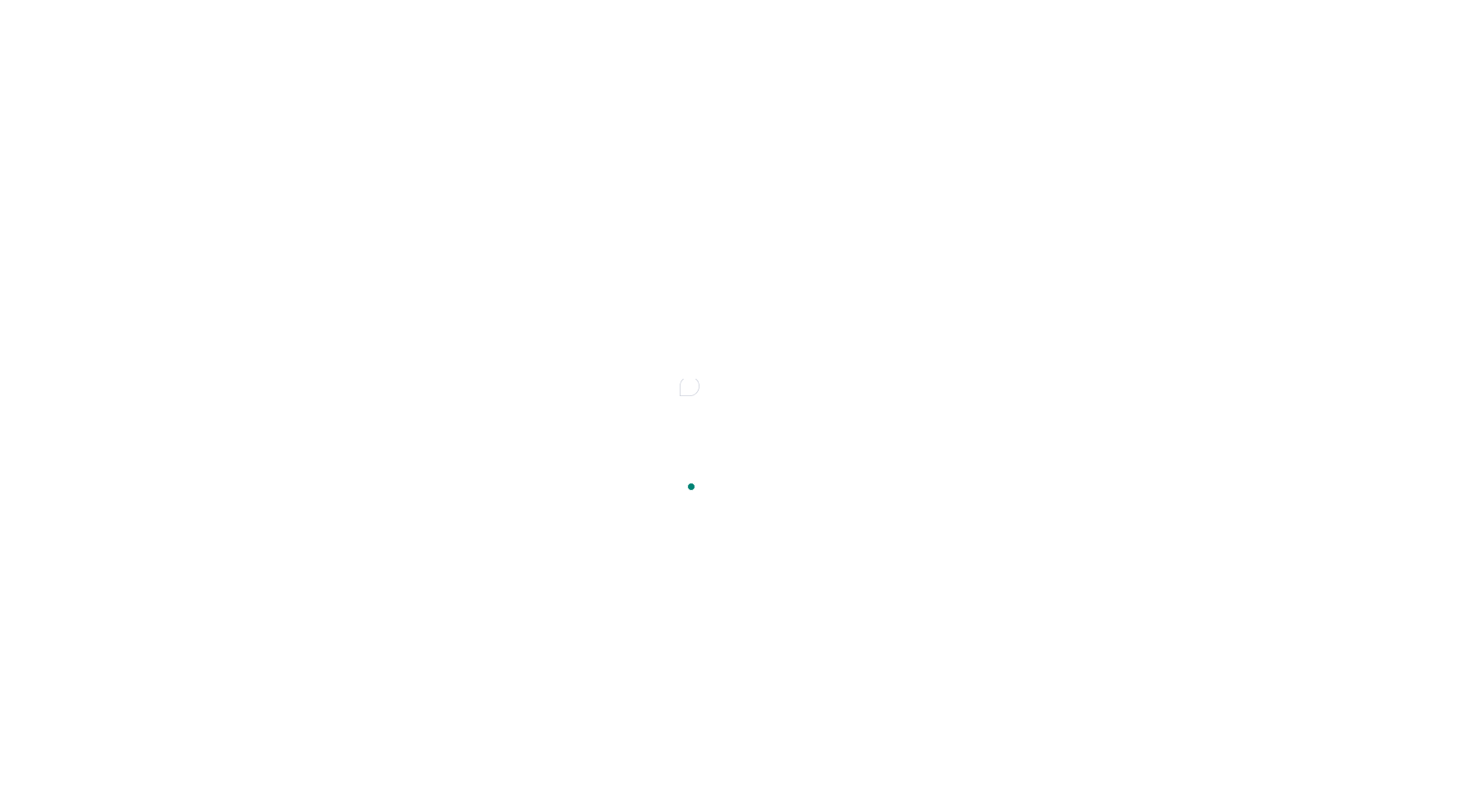
type textarea "Tokens updated from supernova"
type textarea "*"
type textarea "Tokens updated from supernova"
type textarea "*"
type textarea "Tokens updated from supernova p"
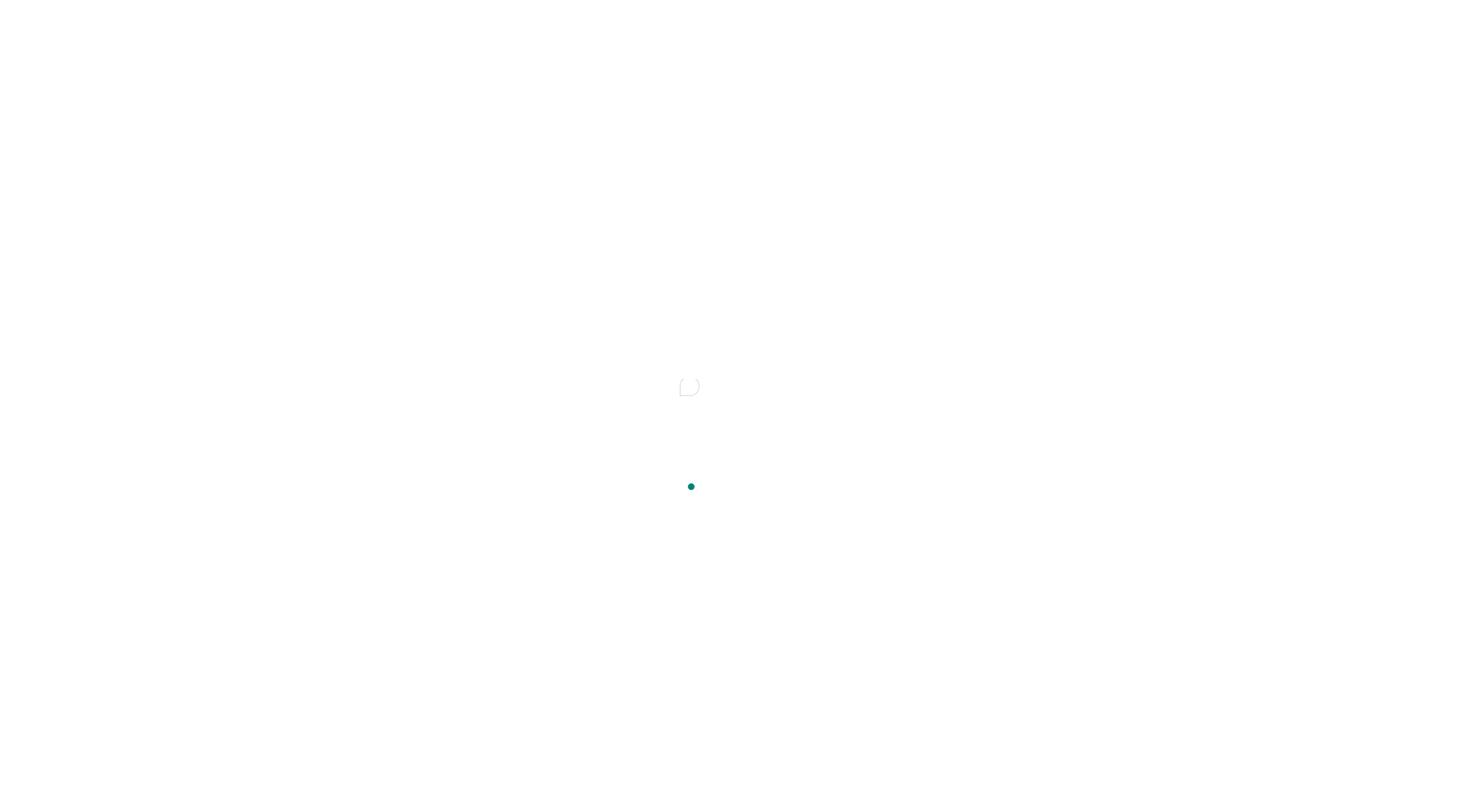
type textarea "*"
type textarea "Tokens updated from supernova pi"
type textarea "*"
type textarea "Tokens updated from supernova pip"
type textarea "*"
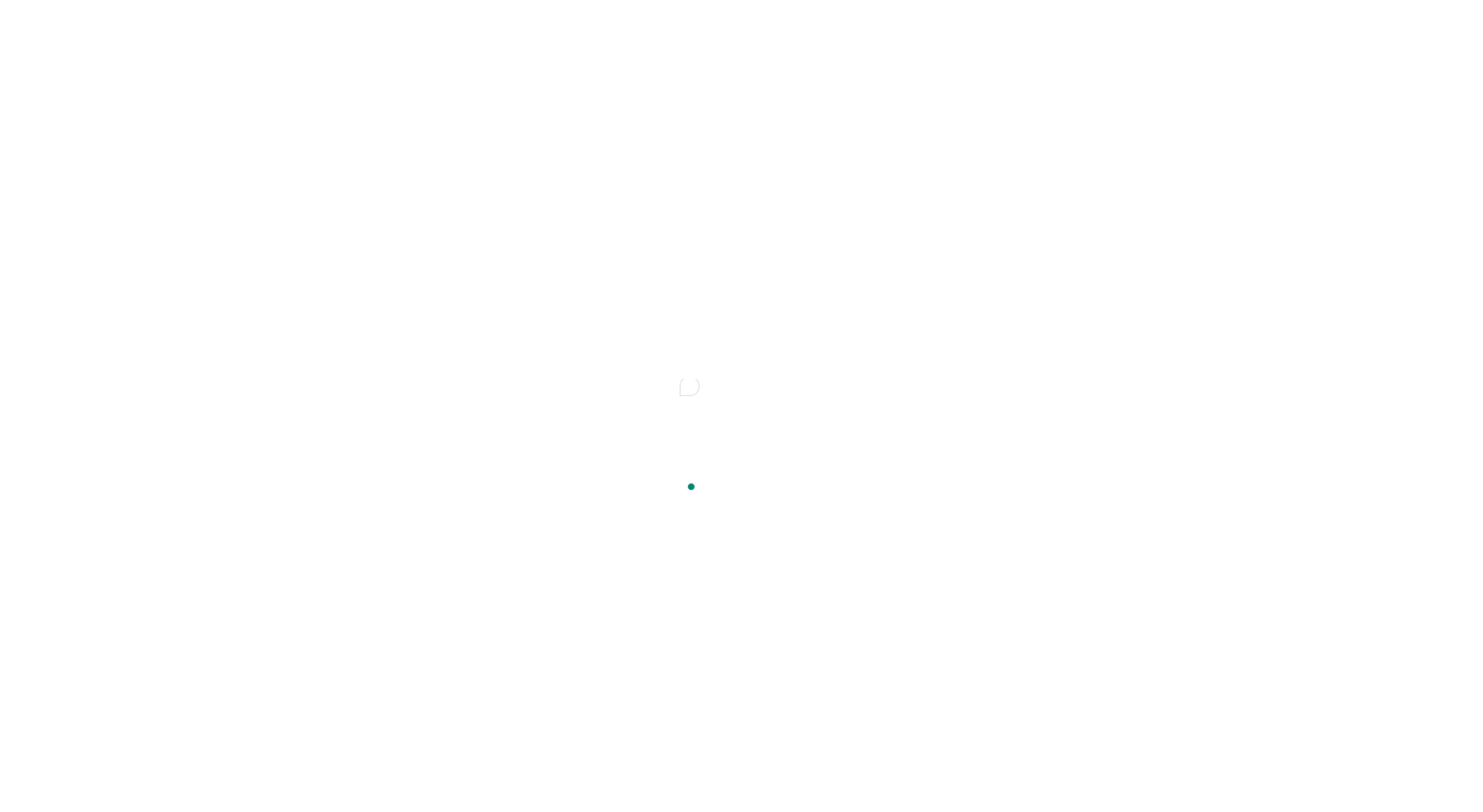
type textarea "Tokens updated from supernova pipe"
type textarea "*"
type textarea "Tokens updated from supernova pipel"
type textarea "*"
type textarea "Tokens updated from supernova pipeli"
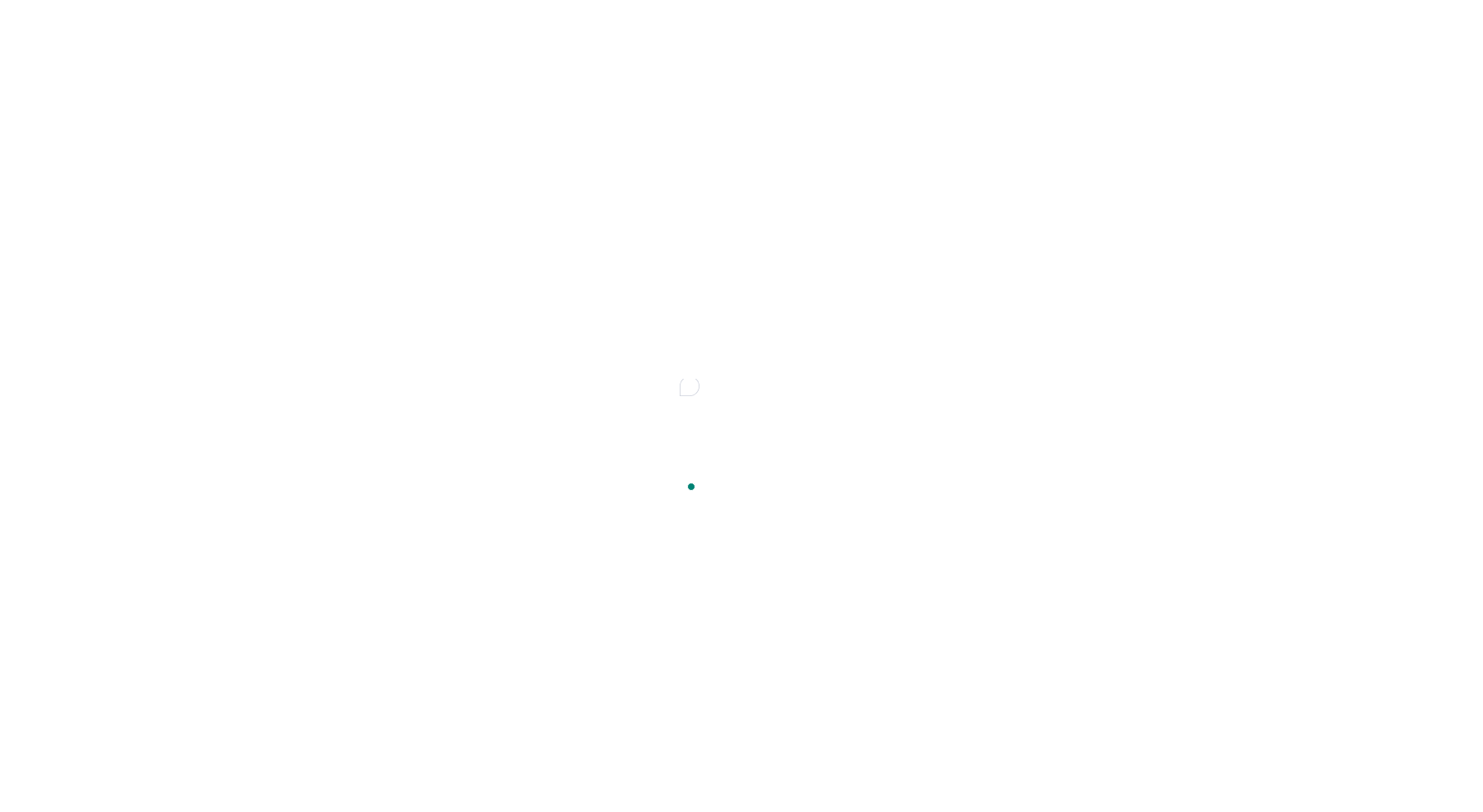
type textarea "*"
type textarea "Tokens updated from supernova pipelin"
type textarea "*"
type textarea "Tokens updated from supernova pipeline"
type textarea "*"
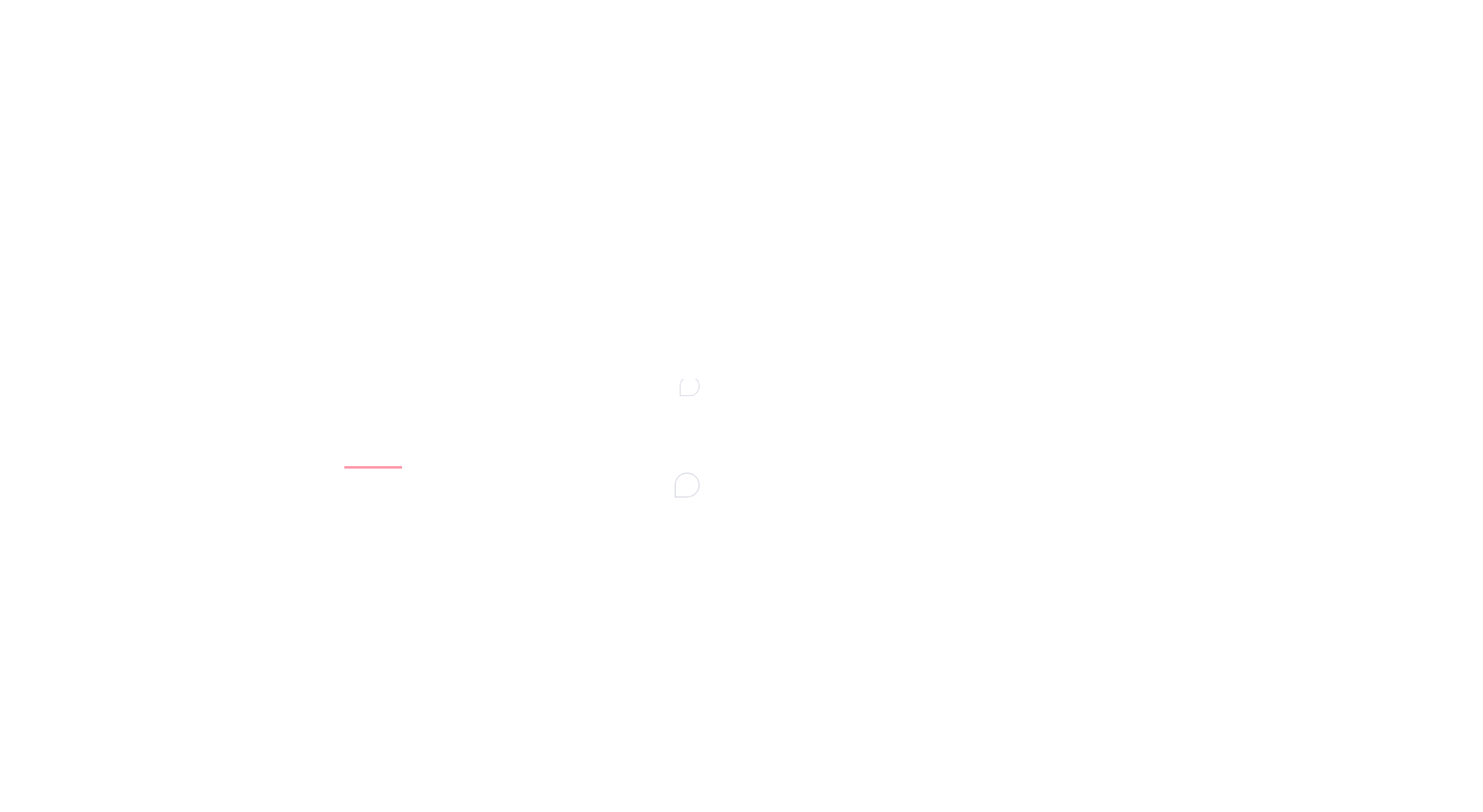
type textarea "Tokens updated from supernova pipeline."
drag, startPoint x: 373, startPoint y: 44, endPoint x: 225, endPoint y: 31, distance: 148.6
copy p "ONTADA PIPELINE | CSS"
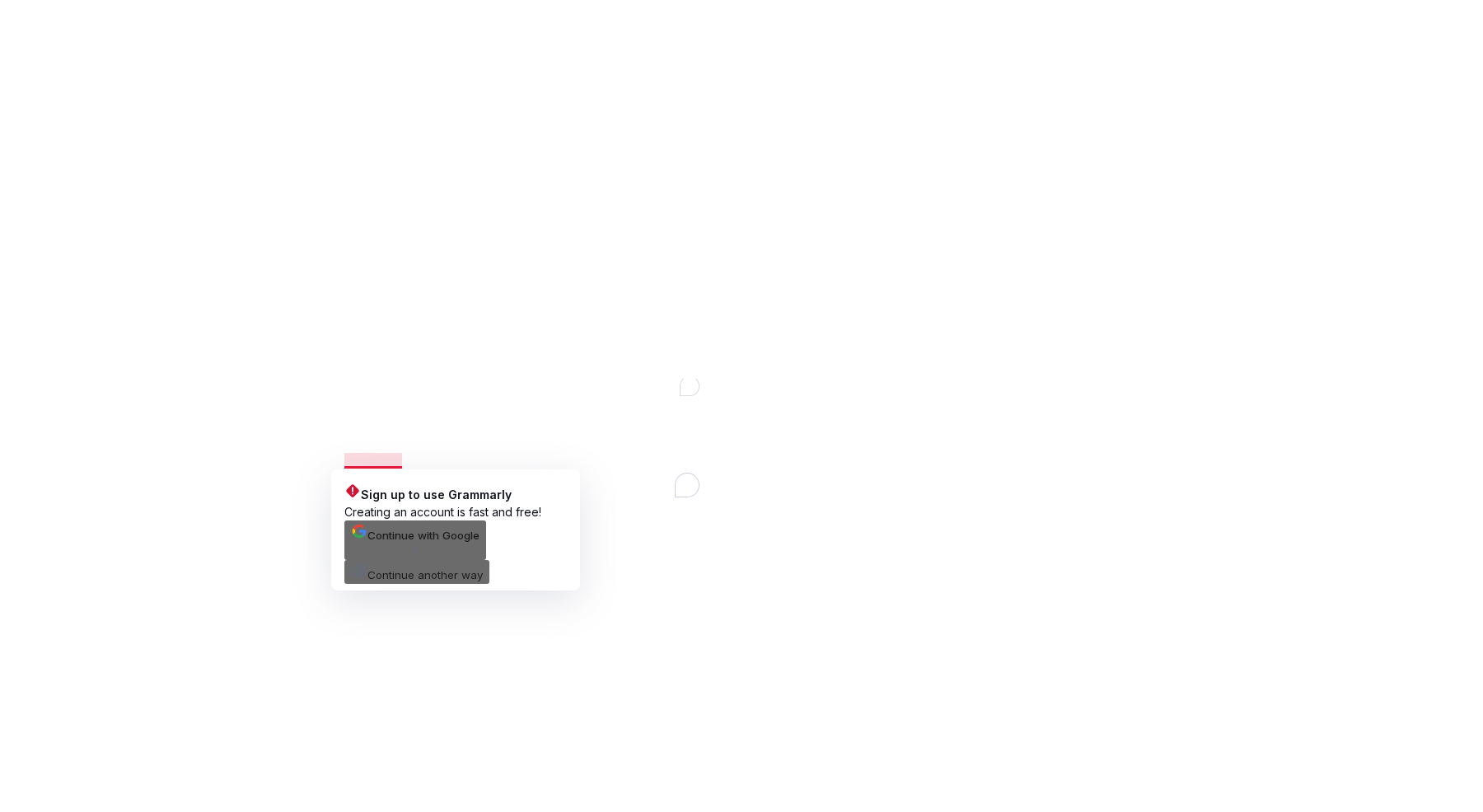
paste textarea "ONTADA PIPELINE | CSS"
type textarea "*"
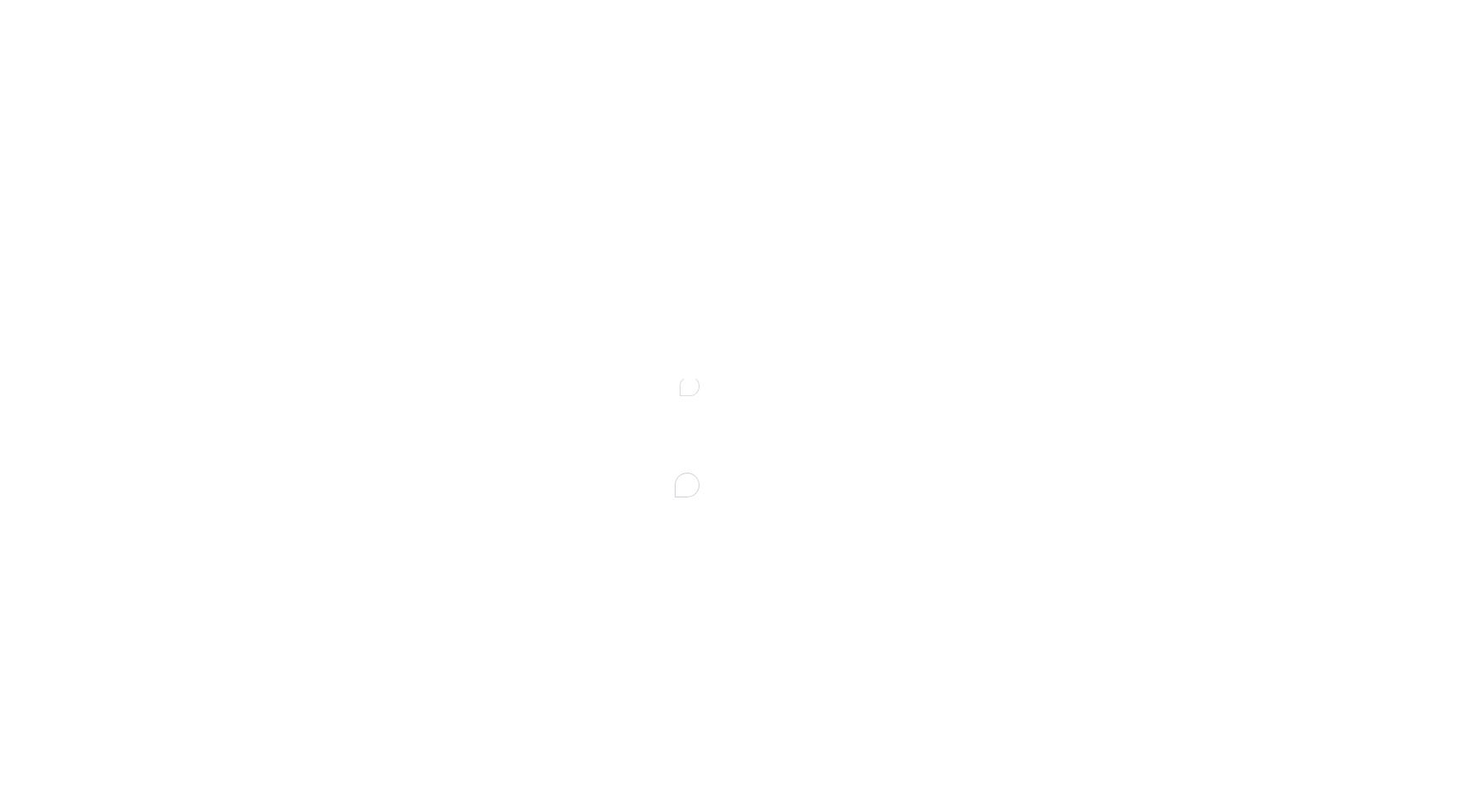
type textarea "Tokens updated from ONTADA PIPELINE | CSS pipeline."
type textarea "*"
type textarea "SUPERNOVA TOKEN UPDATE"
type textarea "*"
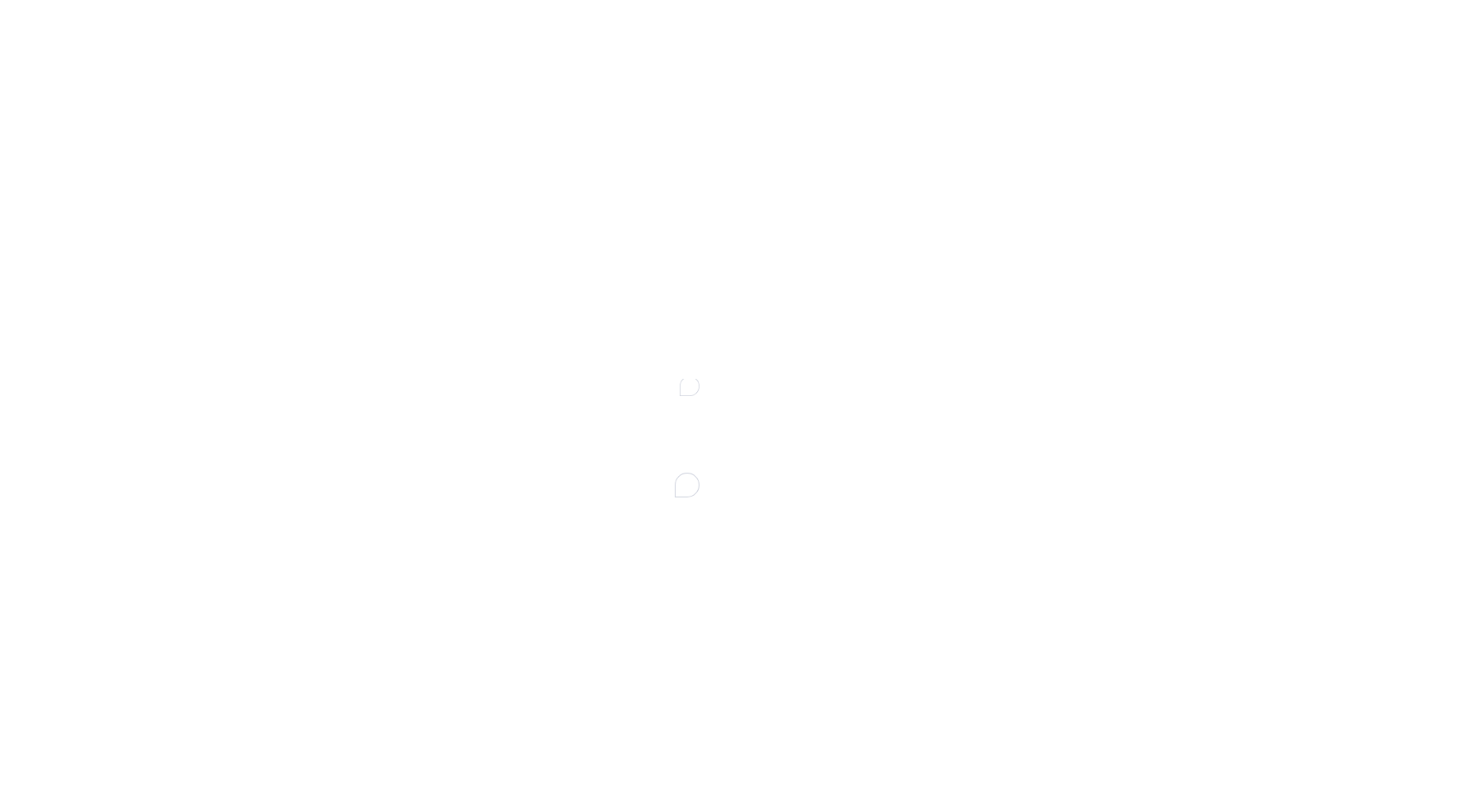
type textarea "SUPERNOVA TOKEN UPDATE -"
type textarea "*"
type textarea "SUPERNOVA TOKEN UPDATE -"
paste textarea "ONTADA PIPELINE | CSS"
type textarea "*"
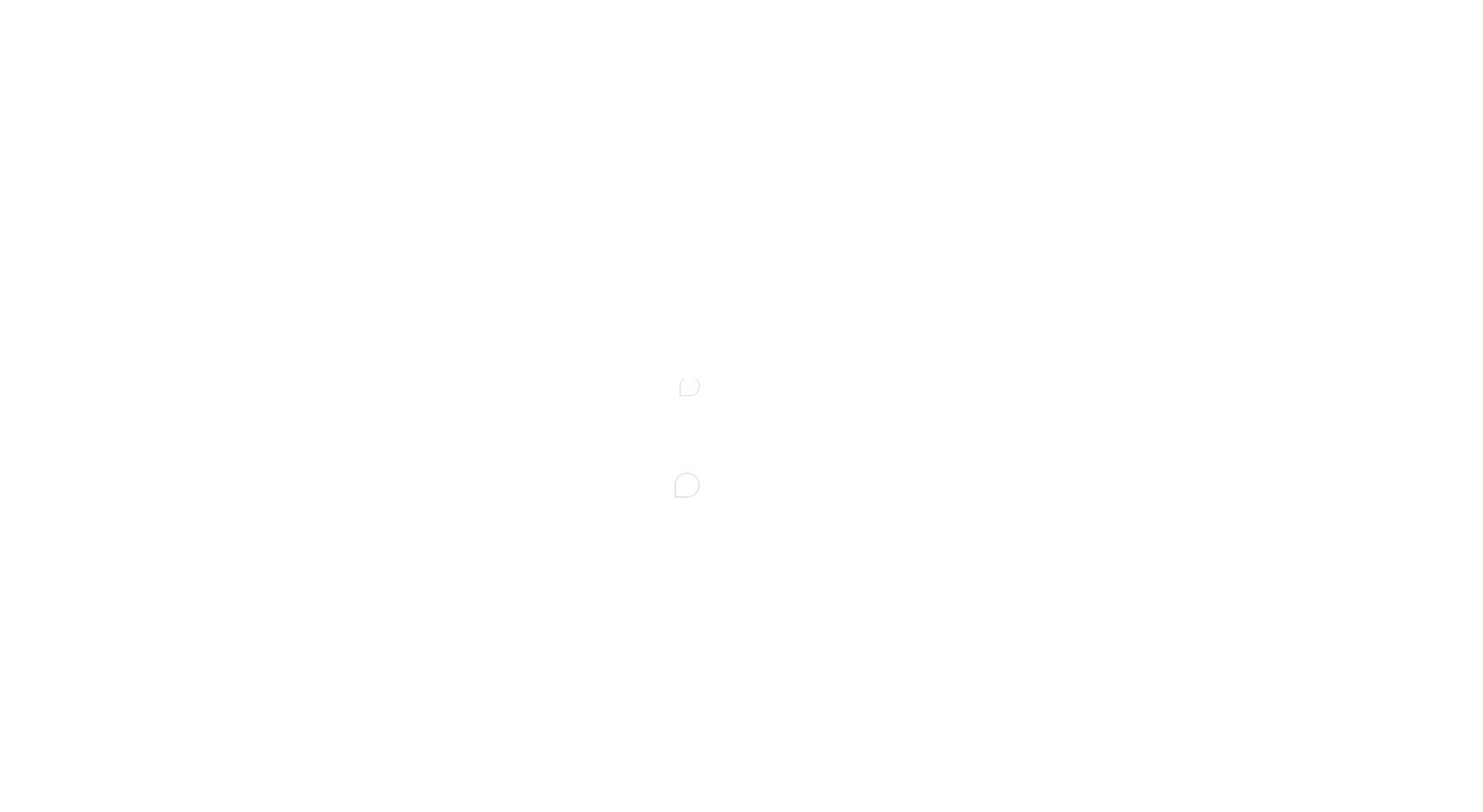
type textarea "SUPERNOVA TOKEN UPDATE - ONTADA PIPELINE | CSS"
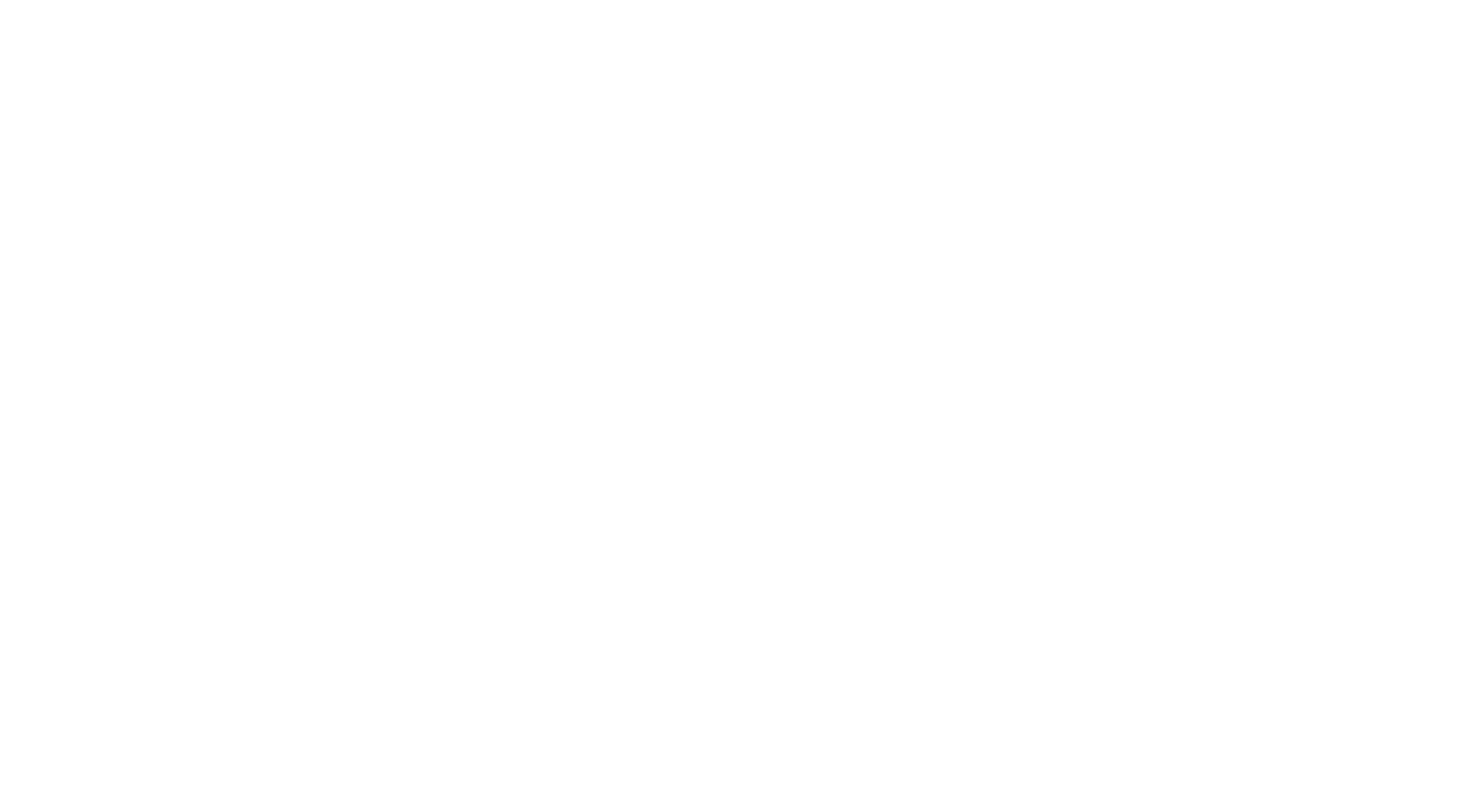
type textarea "*"
